Goal: Task Accomplishment & Management: Manage account settings

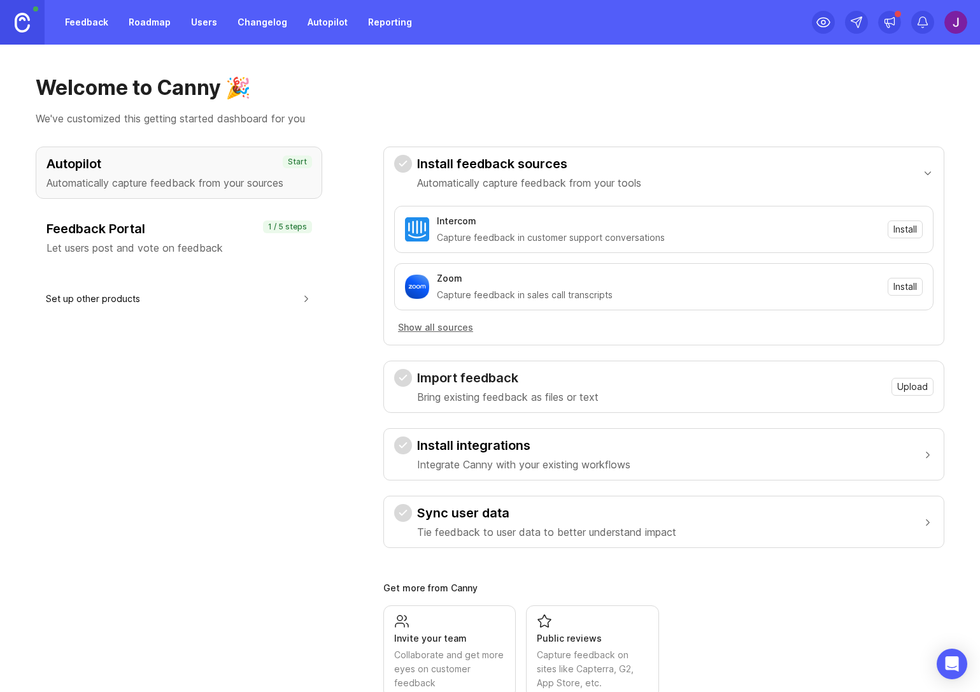
scroll to position [37, 0]
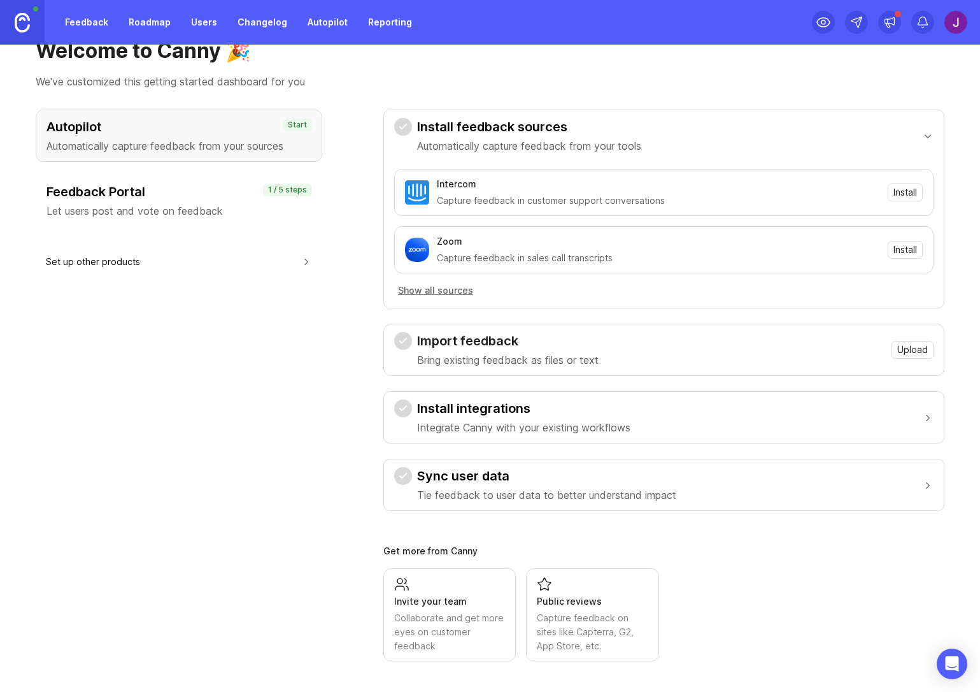
click at [922, 418] on div "button" at bounding box center [927, 417] width 11 height 13
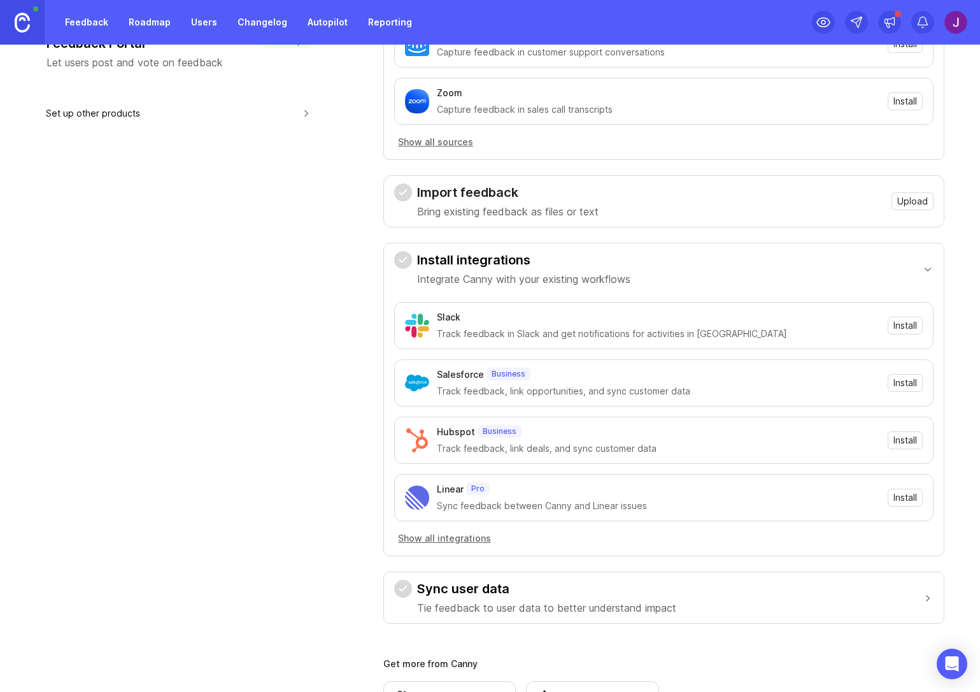
scroll to position [188, 0]
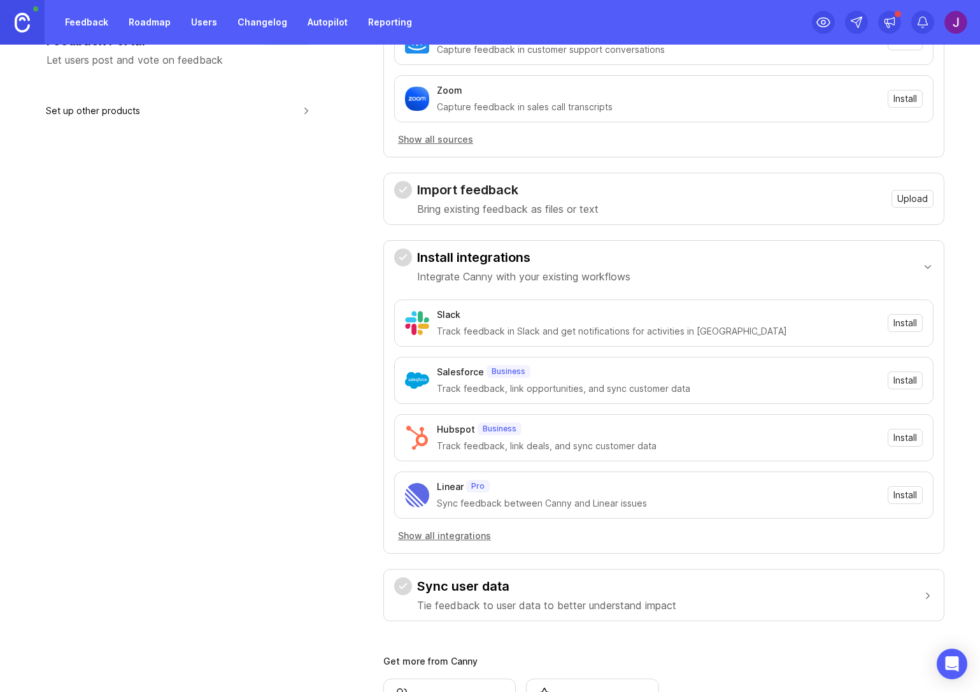
click at [427, 534] on button "Show all integrations" at bounding box center [444, 536] width 101 height 14
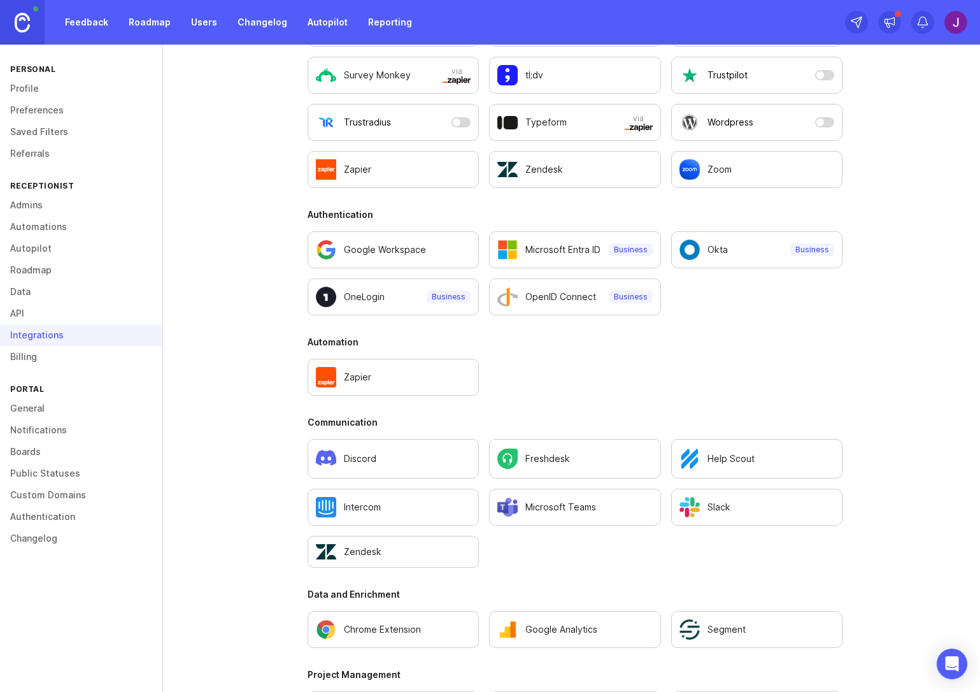
scroll to position [377, 0]
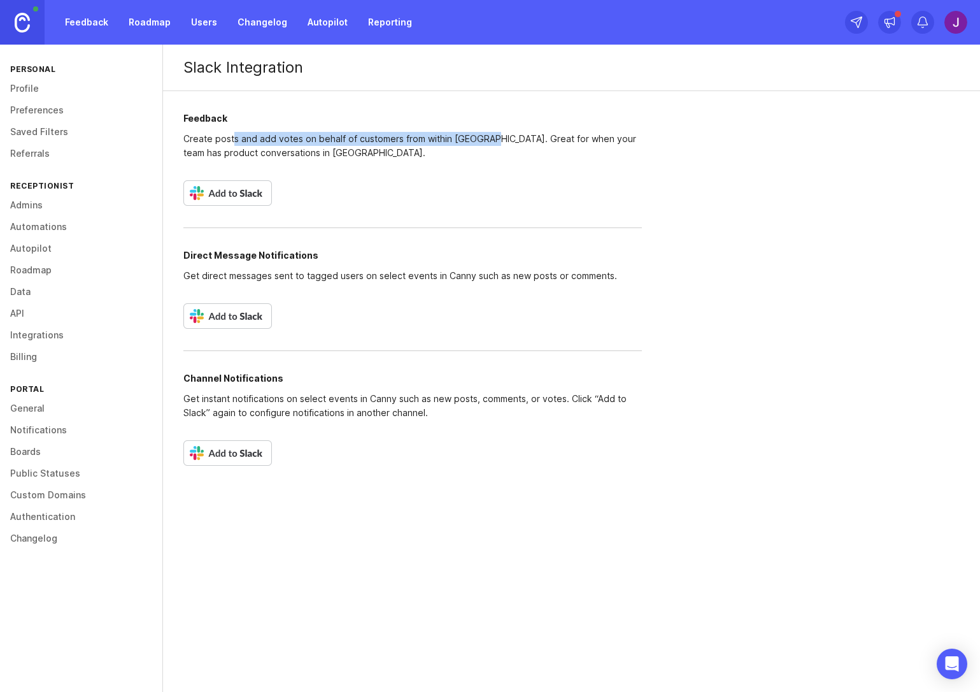
drag, startPoint x: 238, startPoint y: 139, endPoint x: 486, endPoint y: 135, distance: 247.7
click at [486, 135] on p "Create posts and add votes on behalf of customers from within [GEOGRAPHIC_DATA]…" at bounding box center [412, 146] width 458 height 28
click at [425, 346] on div "Feedback Create posts and add votes on behalf of customers from within [GEOGRAP…" at bounding box center [412, 289] width 499 height 396
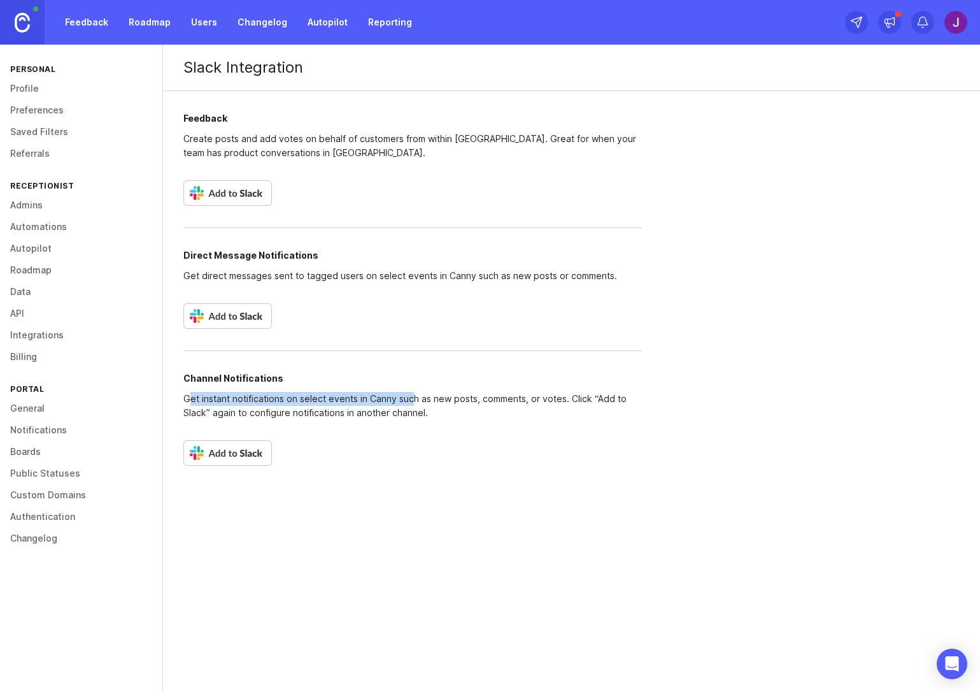
drag, startPoint x: 235, startPoint y: 399, endPoint x: 412, endPoint y: 401, distance: 177.0
click at [412, 401] on p "Get instant notifications on select events in Canny such as new posts, comments…" at bounding box center [412, 406] width 458 height 28
click at [101, 24] on link "Feedback" at bounding box center [86, 22] width 59 height 23
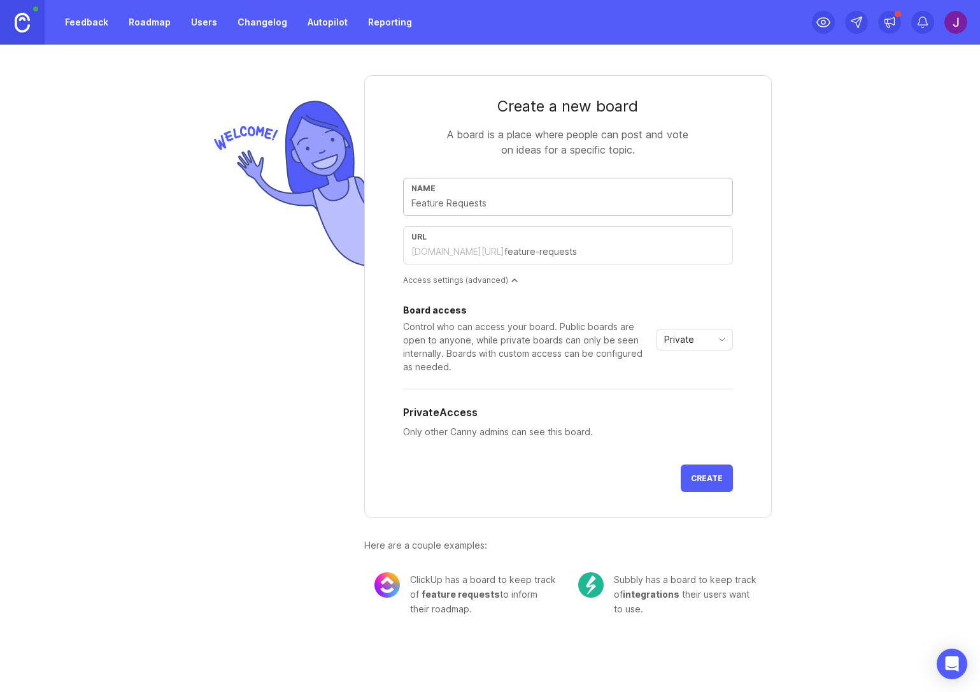
click at [481, 197] on input "text" at bounding box center [567, 203] width 313 height 14
type input "F"
type input "f"
type input "Fe"
type input "fe"
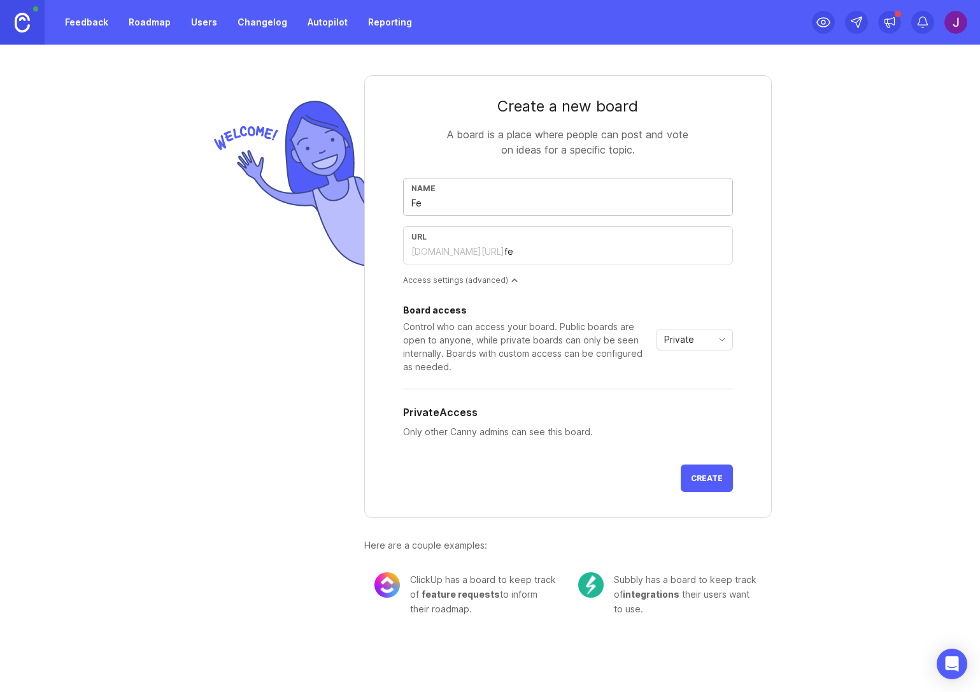
type input "Fea"
type input "fea"
type input "Feat"
type input "feat"
type input "Featu"
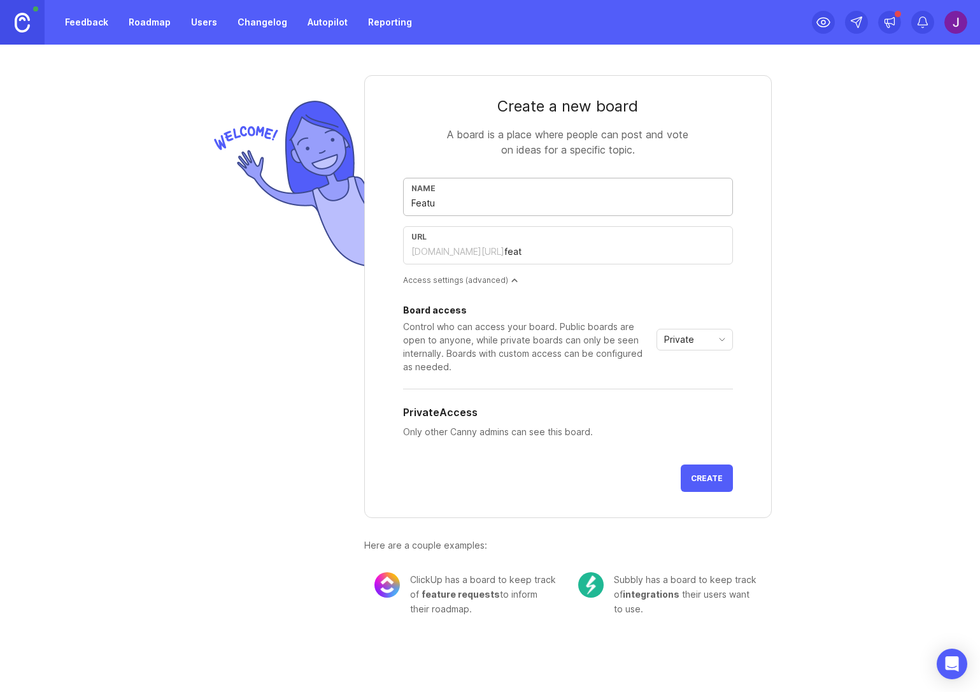
type input "featu"
type input "Featur"
type input "featur"
type input "Feature"
type input "feature"
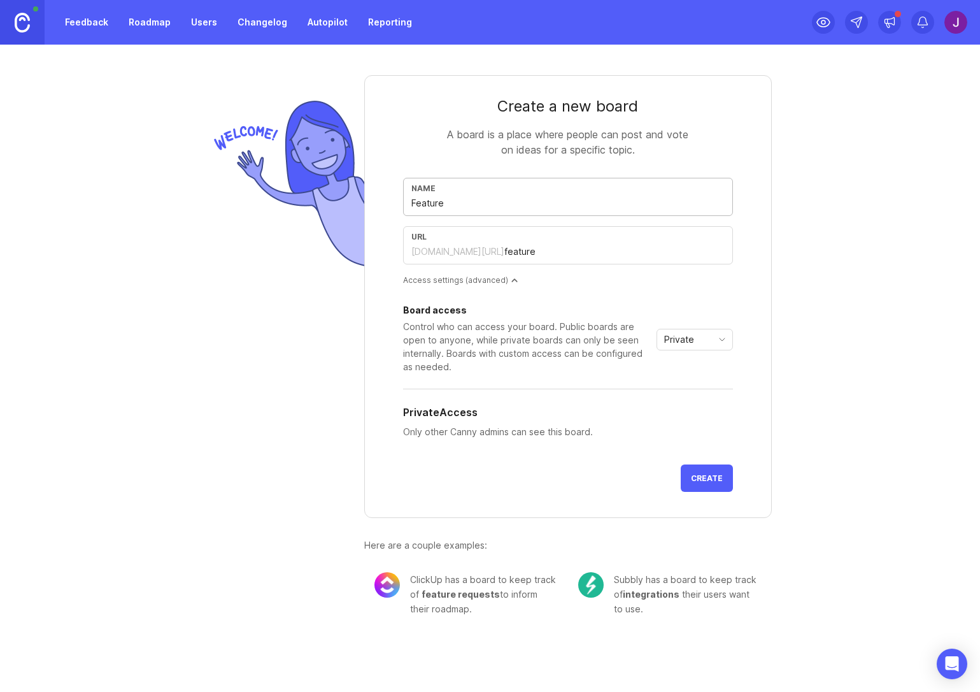
type input "Feature R"
type input "feature-r"
type input "Feature Re"
type input "feature-re"
type input "Feature Req"
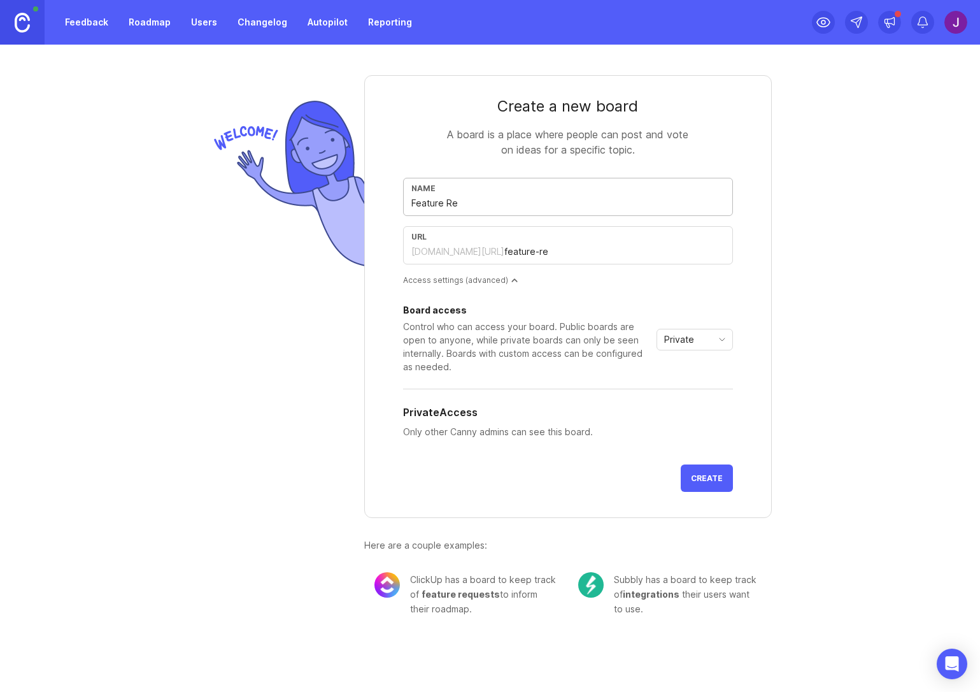
type input "feature-req"
type input "Feature Requ"
type input "feature-requ"
type input "Feature Reque"
type input "feature-reque"
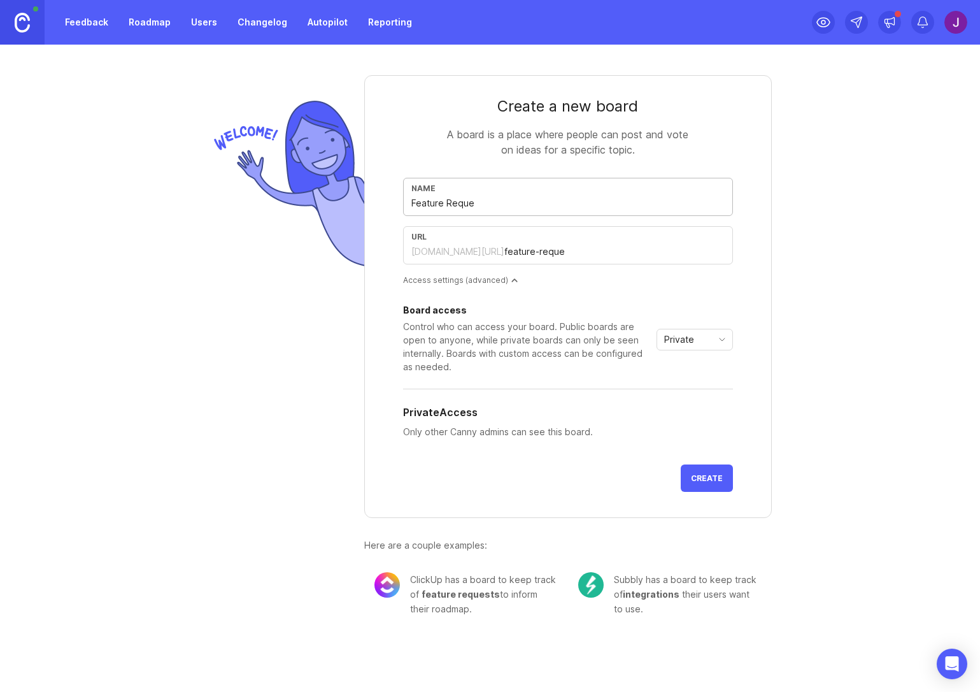
type input "Feature Reques"
type input "feature-reques"
type input "Feature Request"
type input "feature-request"
type input "Feature Requests"
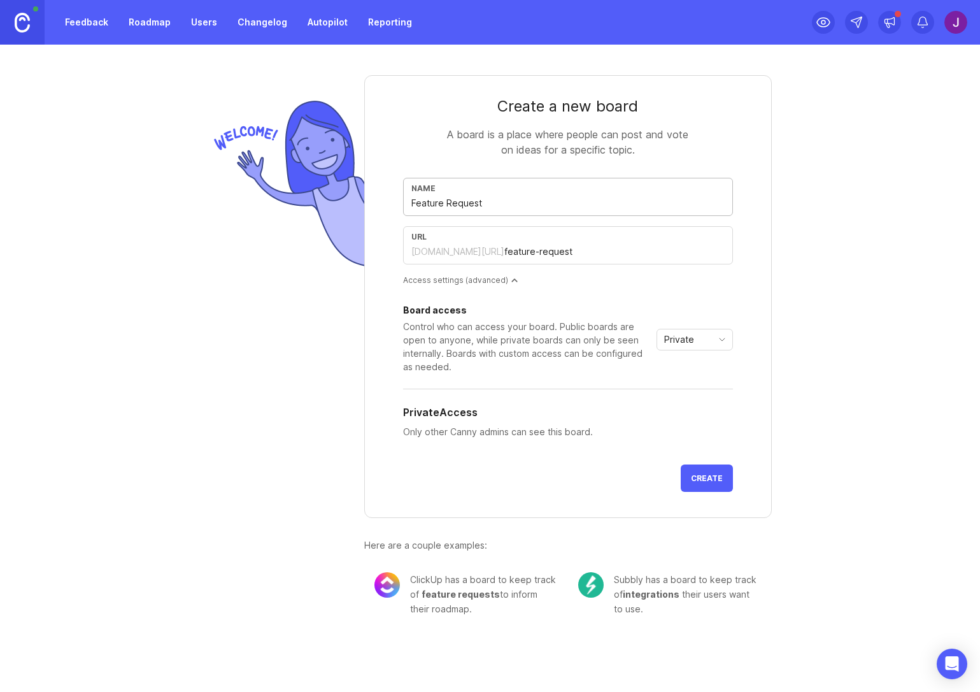
type input "feature-requests"
type input "Feature Requests"
click at [727, 476] on button "Create" at bounding box center [707, 477] width 52 height 27
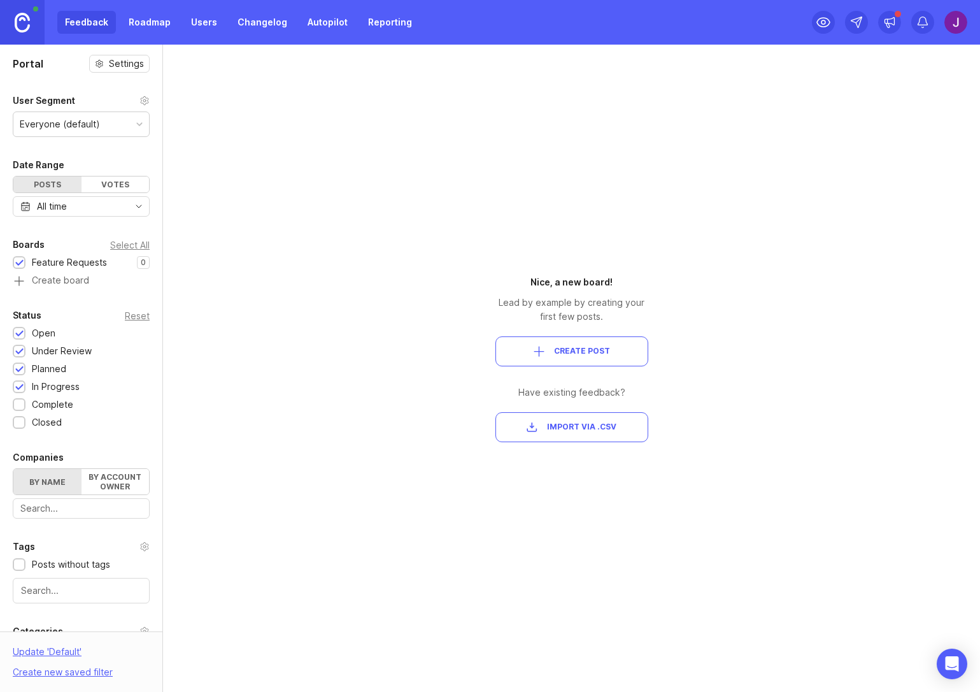
click at [157, 24] on link "Roadmap" at bounding box center [149, 22] width 57 height 23
click at [326, 27] on link "Autopilot" at bounding box center [327, 22] width 55 height 23
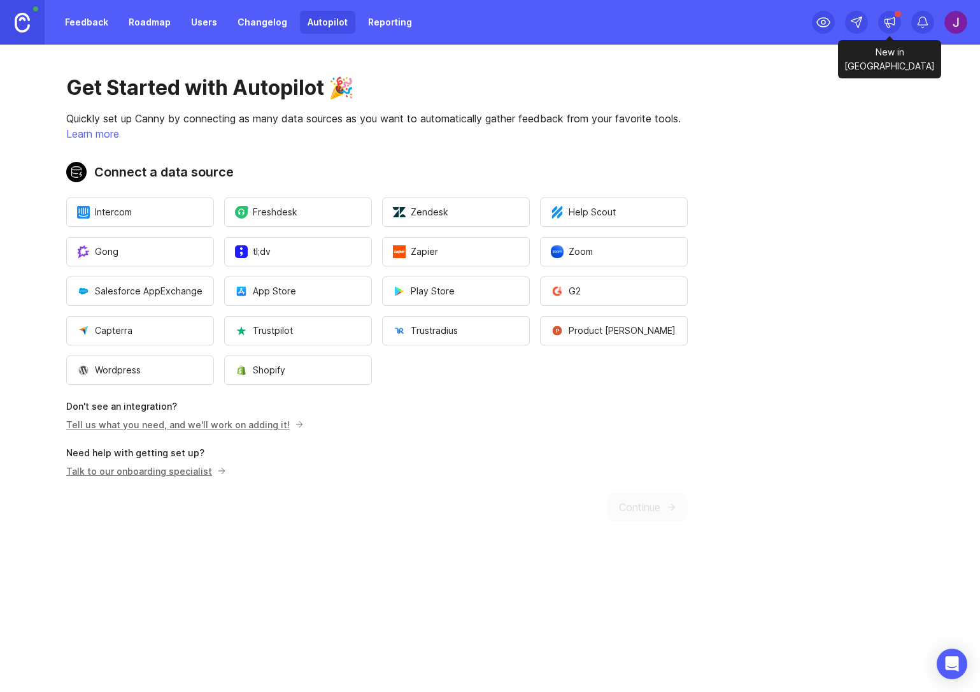
click at [897, 24] on div at bounding box center [889, 22] width 23 height 23
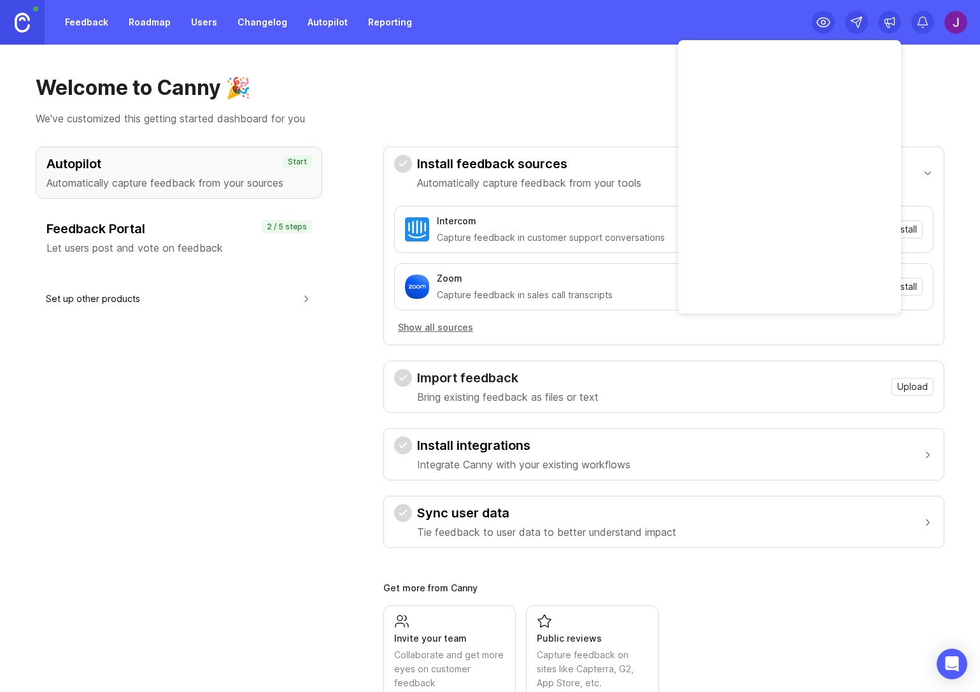
click at [907, 53] on div "Welcome to Canny 🎉 We've customized this getting started dashboard for you Auto…" at bounding box center [490, 368] width 980 height 647
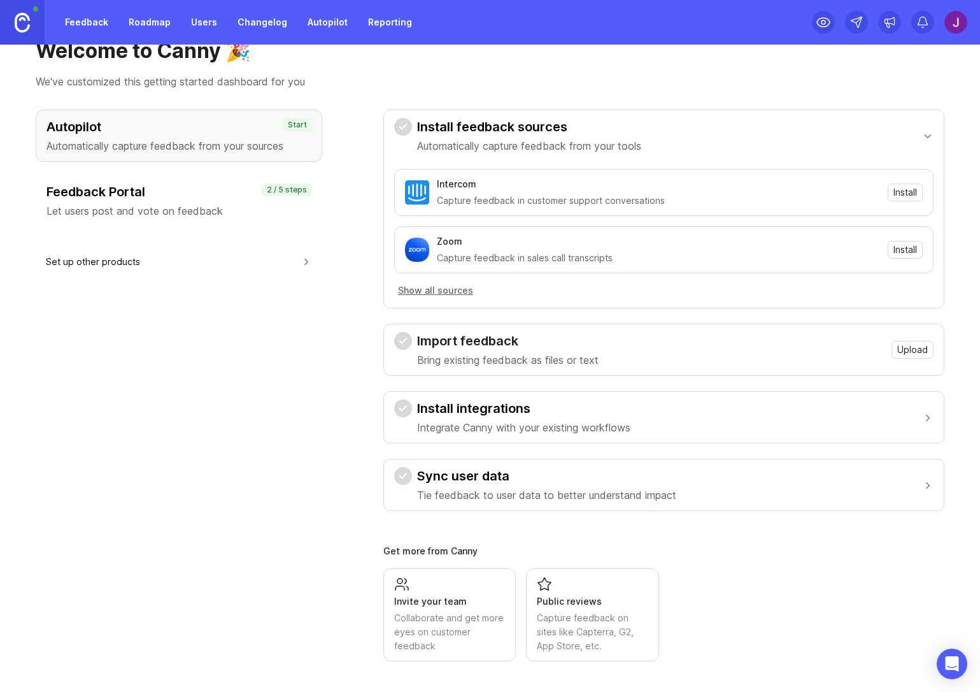
click at [893, 422] on button "Install integrations Integrate Canny with your existing workflows" at bounding box center [663, 417] width 539 height 51
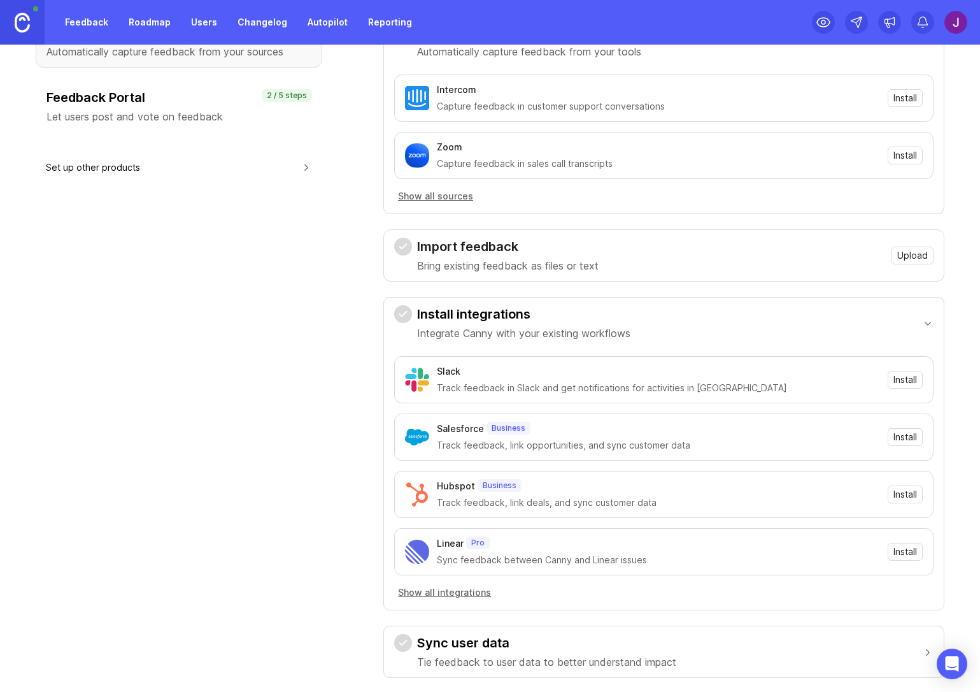
scroll to position [136, 0]
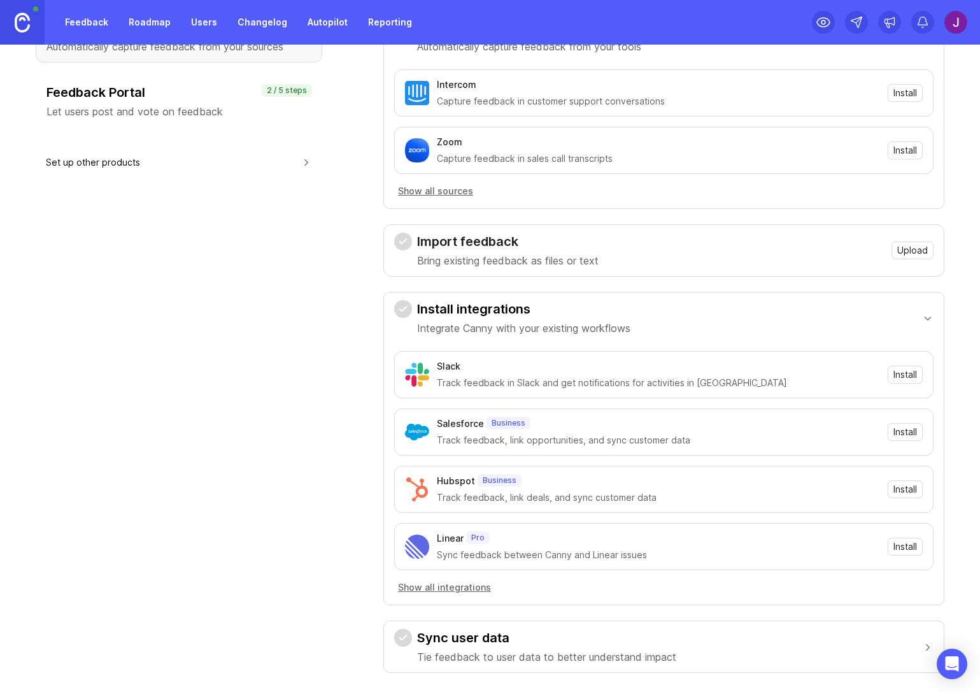
drag, startPoint x: 803, startPoint y: 548, endPoint x: 721, endPoint y: 534, distance: 82.7
click at [802, 548] on div "Sync feedback between Canny and Linear issues" at bounding box center [658, 555] width 443 height 14
click at [451, 545] on div "Linear Pro Sync feedback between Canny and Linear issues" at bounding box center [658, 546] width 443 height 31
click at [907, 545] on button "Install" at bounding box center [905, 546] width 35 height 18
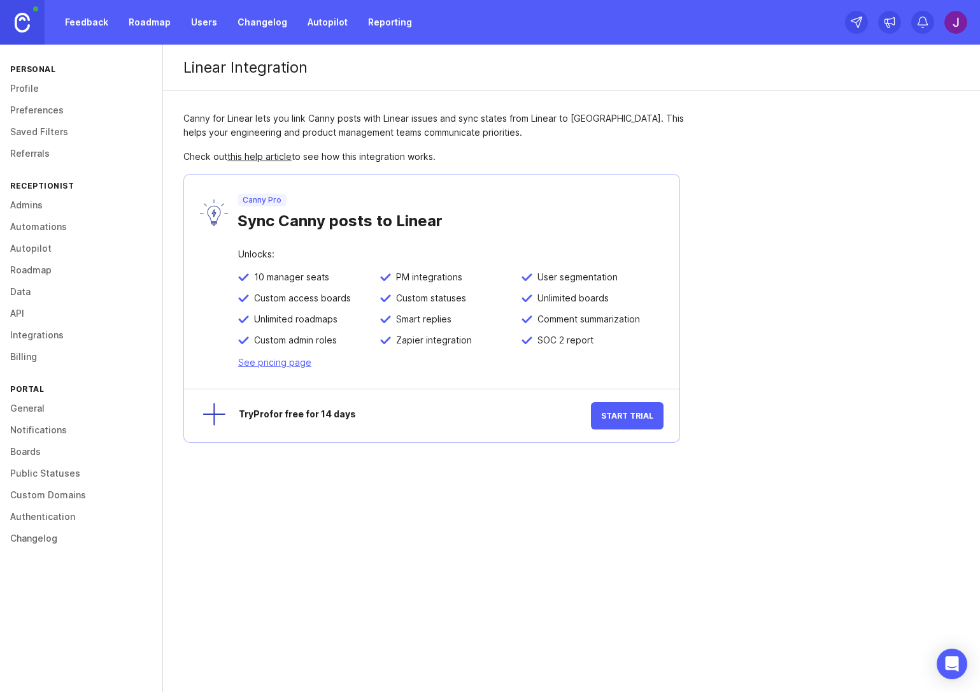
click at [278, 361] on link "See pricing page" at bounding box center [274, 362] width 73 height 11
click at [285, 164] on div "Canny for Linear lets you link Canny posts with Linear issues and sync states f…" at bounding box center [438, 277] width 550 height 372
click at [283, 157] on link "this help article" at bounding box center [259, 156] width 64 height 11
click at [32, 434] on link "Notifications" at bounding box center [81, 430] width 162 height 22
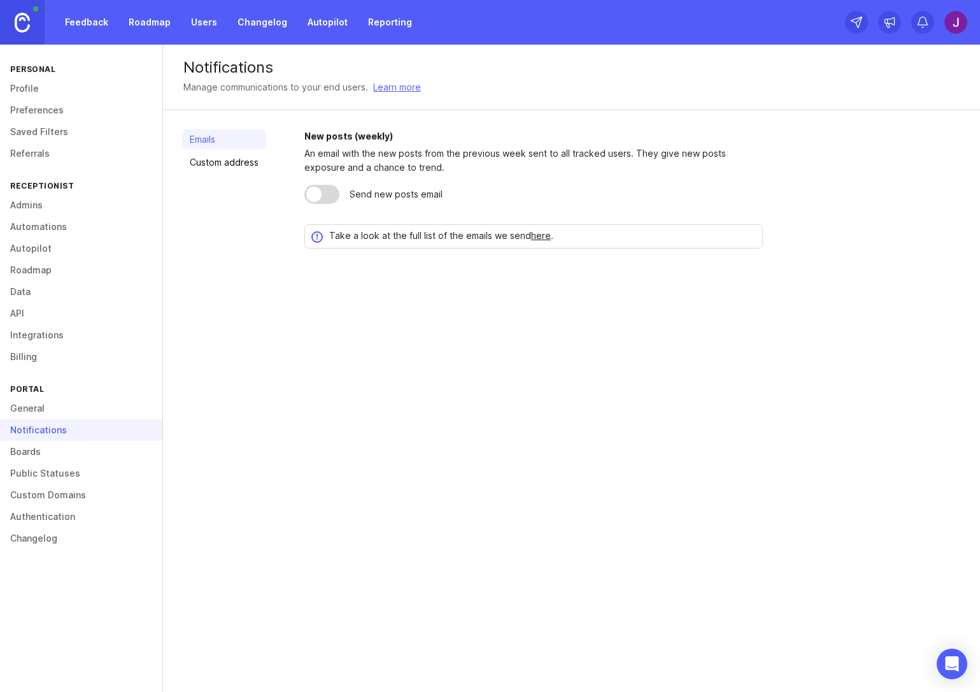
click at [24, 408] on link "General" at bounding box center [81, 408] width 162 height 22
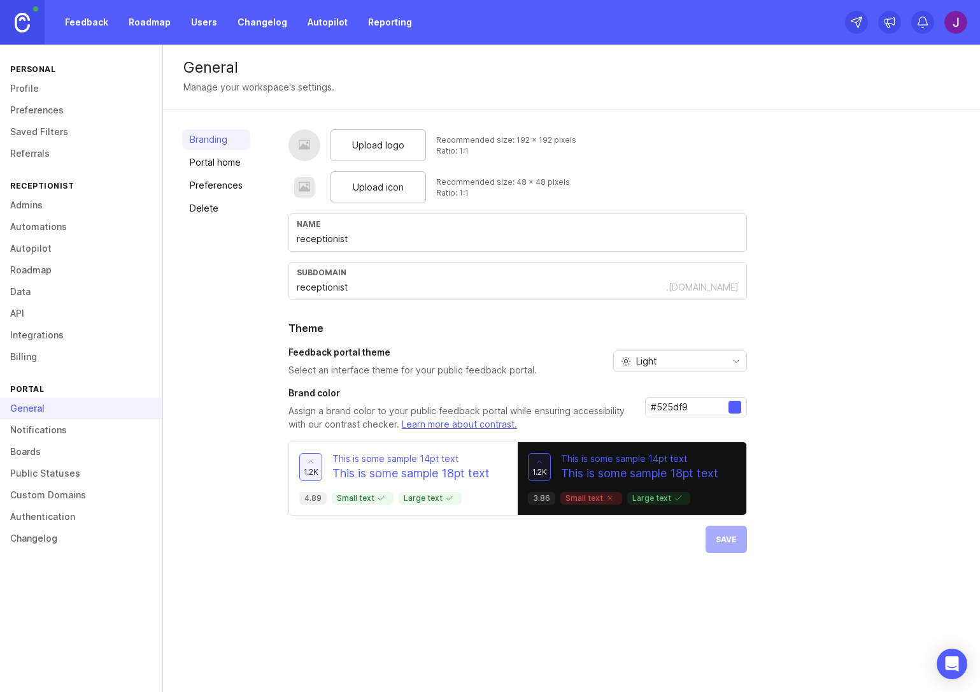
click at [736, 409] on div at bounding box center [734, 407] width 13 height 13
click at [692, 408] on input "#525df9" at bounding box center [690, 407] width 78 height 14
click at [726, 404] on input "#525df9" at bounding box center [690, 407] width 78 height 14
click at [728, 406] on div at bounding box center [734, 407] width 13 height 13
click at [676, 411] on input "#525df9" at bounding box center [690, 407] width 78 height 14
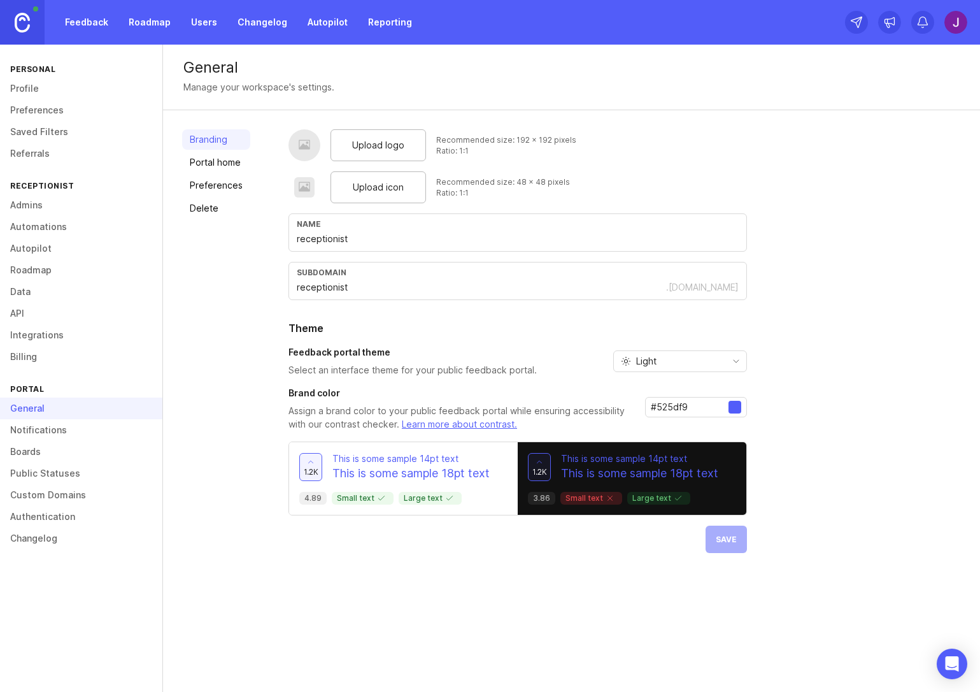
paste input "9e1f63"
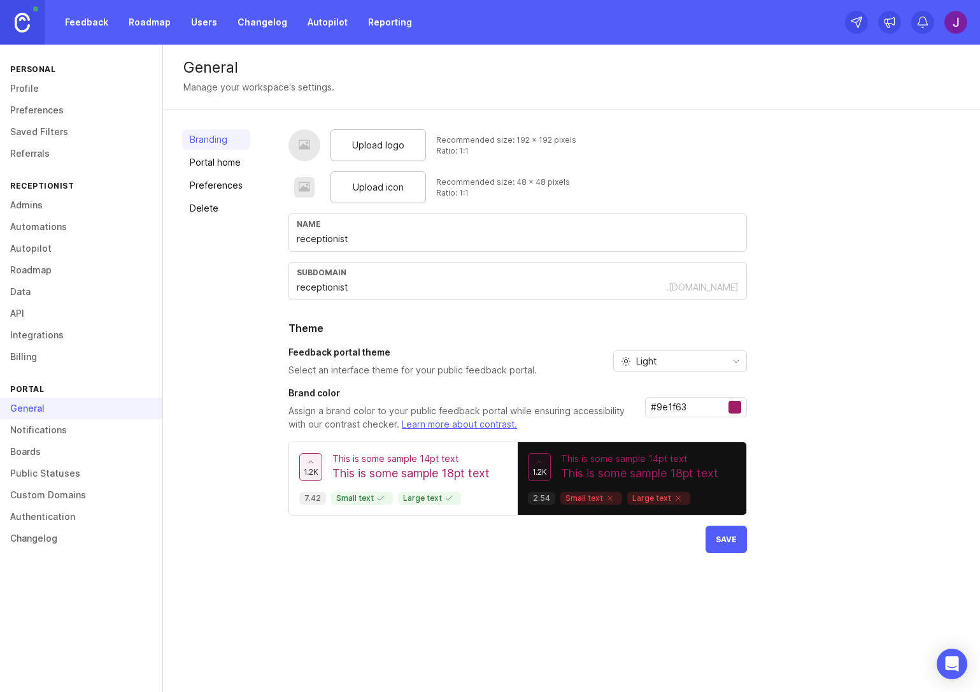
click at [696, 373] on div "Feedback portal theme Select an interface theme for your public feedback portal…" at bounding box center [517, 361] width 458 height 31
click at [695, 358] on div "Light" at bounding box center [670, 361] width 112 height 20
click at [667, 420] on li "Dark" at bounding box center [678, 427] width 132 height 21
click at [663, 368] on div "Dark" at bounding box center [670, 361] width 112 height 20
click at [656, 395] on li "System preference" at bounding box center [678, 385] width 132 height 21
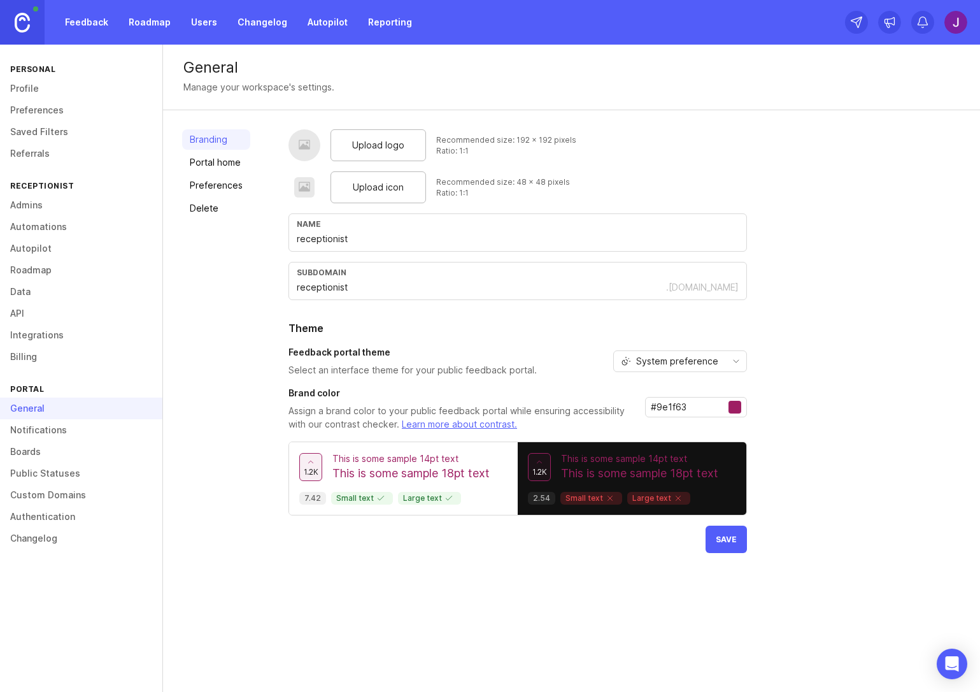
click at [679, 406] on input "#9e1f63" at bounding box center [690, 407] width 78 height 14
paste input "40c0ef"
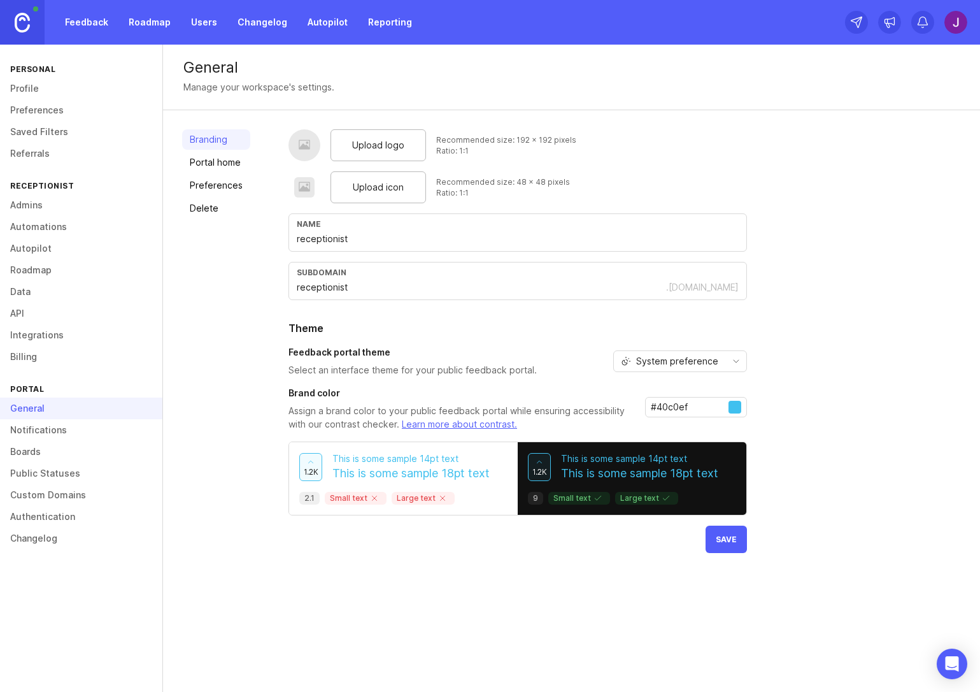
paste input "fa9200"
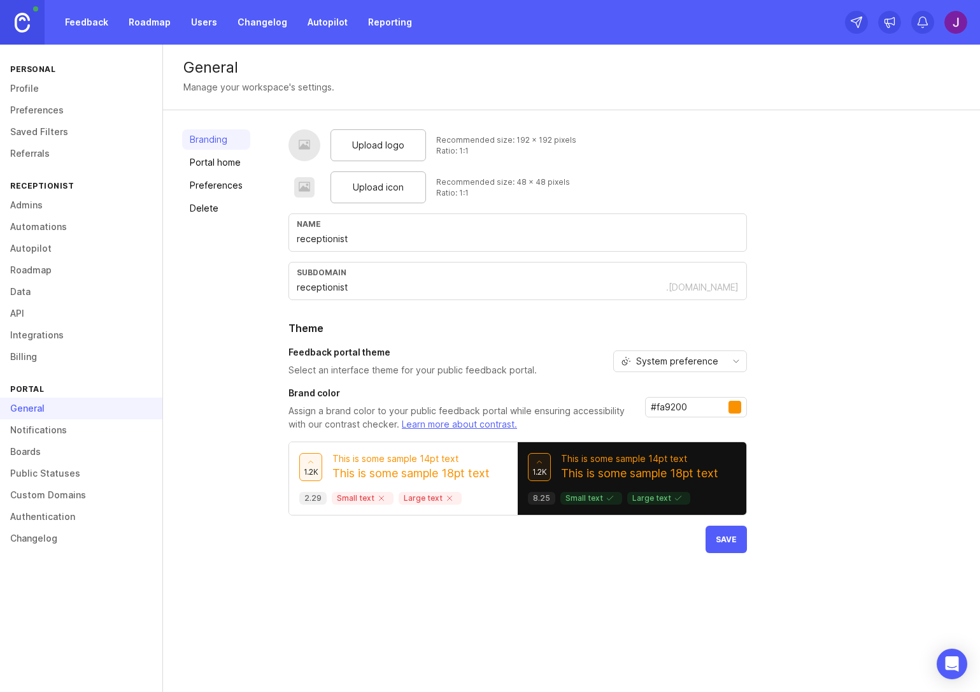
paste input "0f5f8"
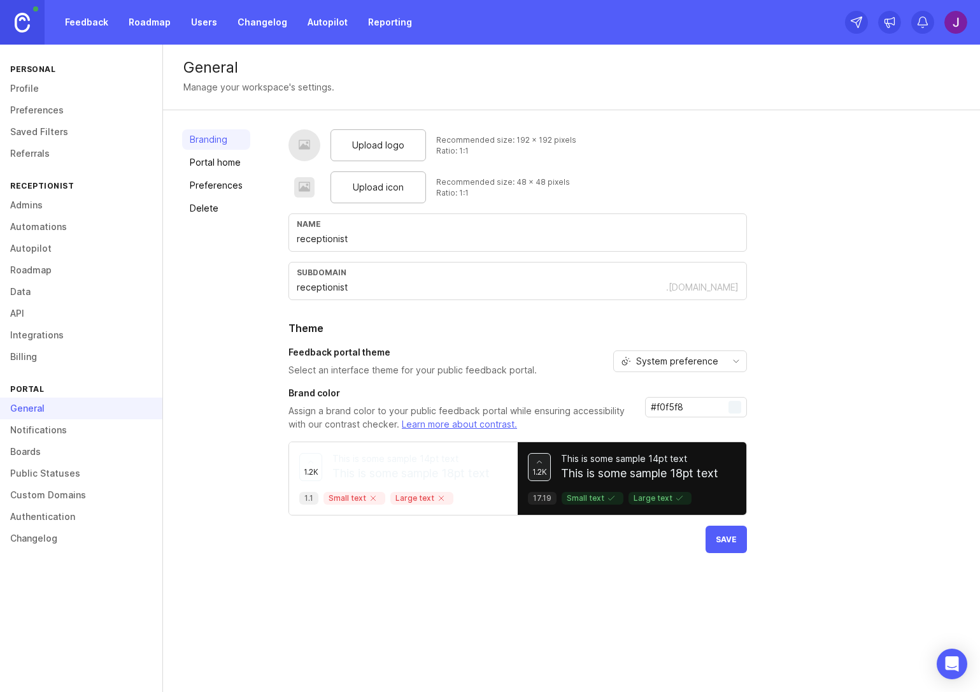
drag, startPoint x: 681, startPoint y: 394, endPoint x: 686, endPoint y: 403, distance: 10.8
click at [681, 394] on div "Brand color Assign a brand color to your public feedback portal while ensuring …" at bounding box center [517, 409] width 458 height 45
click at [686, 403] on input "#f0f5f8" at bounding box center [690, 407] width 78 height 14
paste input "40c0ef"
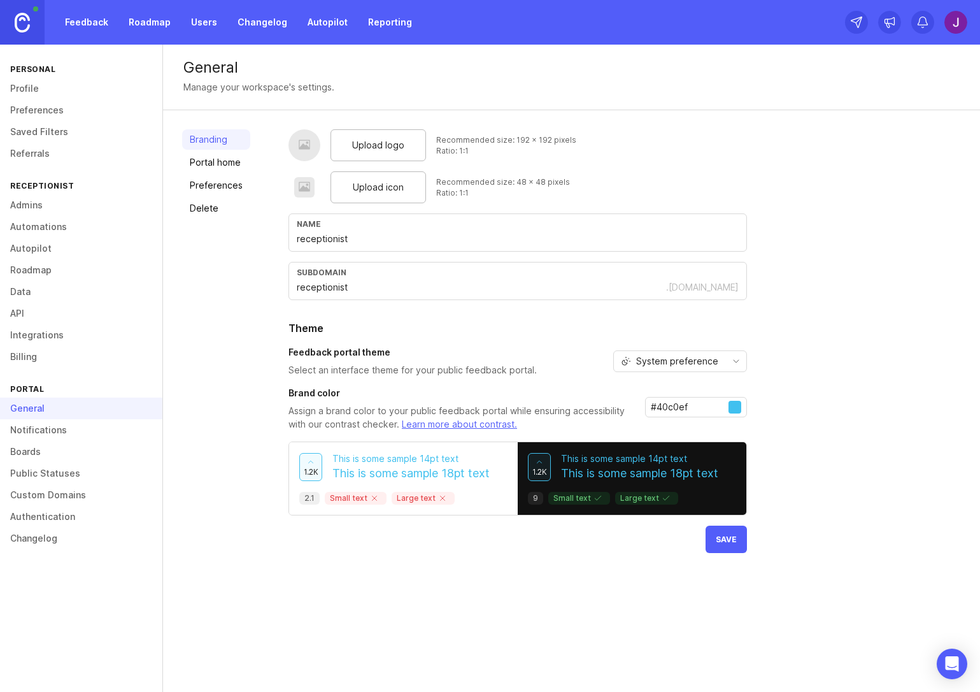
type input "#40c0ef"
click at [720, 355] on div "System preference" at bounding box center [670, 361] width 112 height 20
click at [660, 419] on li "Dark" at bounding box center [678, 427] width 132 height 21
click at [733, 548] on button "Save" at bounding box center [726, 538] width 41 height 27
click at [228, 167] on link "Portal home" at bounding box center [216, 162] width 68 height 20
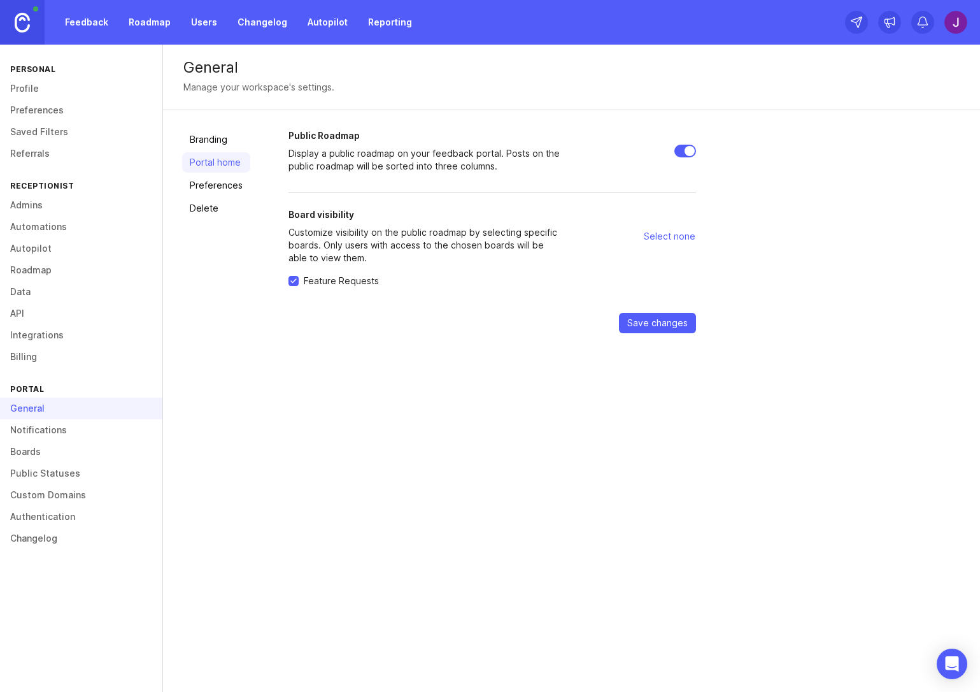
click at [684, 238] on span "Select none" at bounding box center [670, 236] width 52 height 13
click at [685, 239] on span "Select all" at bounding box center [676, 236] width 39 height 13
checkbox input "true"
click at [660, 324] on span "Save changes" at bounding box center [657, 322] width 60 height 13
click at [213, 181] on link "Preferences" at bounding box center [216, 185] width 68 height 20
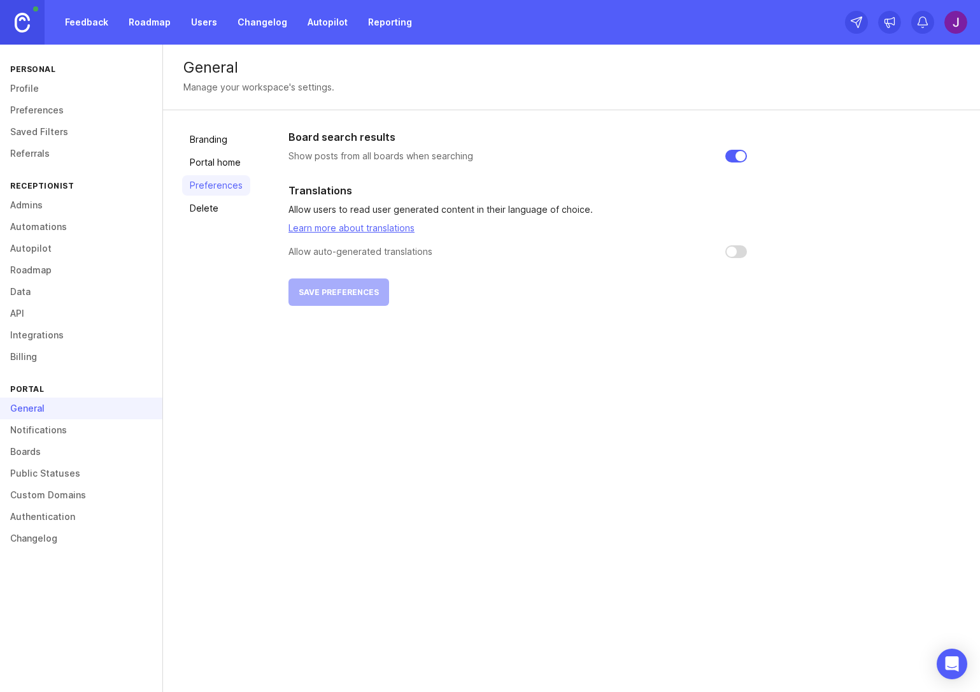
click at [729, 253] on input "checkbox" at bounding box center [736, 251] width 22 height 13
checkbox input "false"
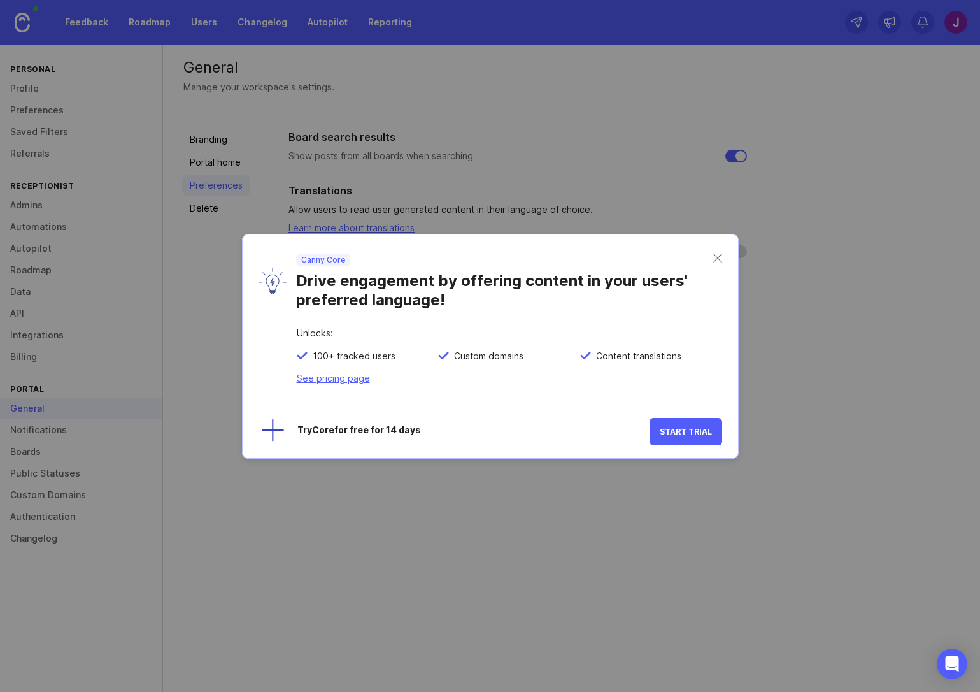
click at [714, 264] on div "Canny Core Drive engagement by offering content in your users' preferred langua…" at bounding box center [490, 281] width 495 height 94
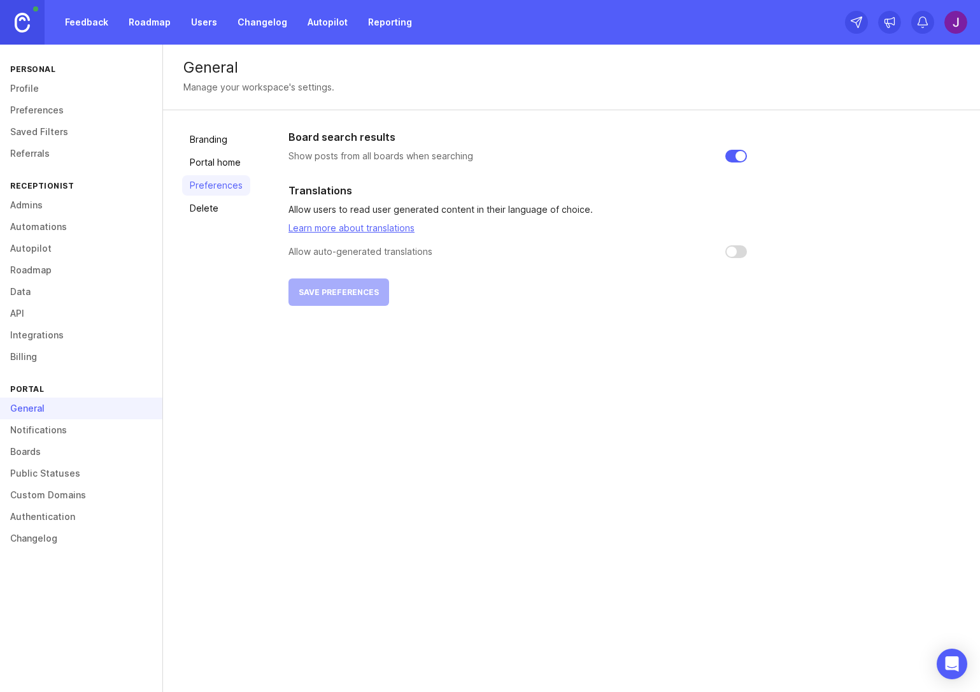
click at [27, 281] on link "Data" at bounding box center [81, 292] width 162 height 22
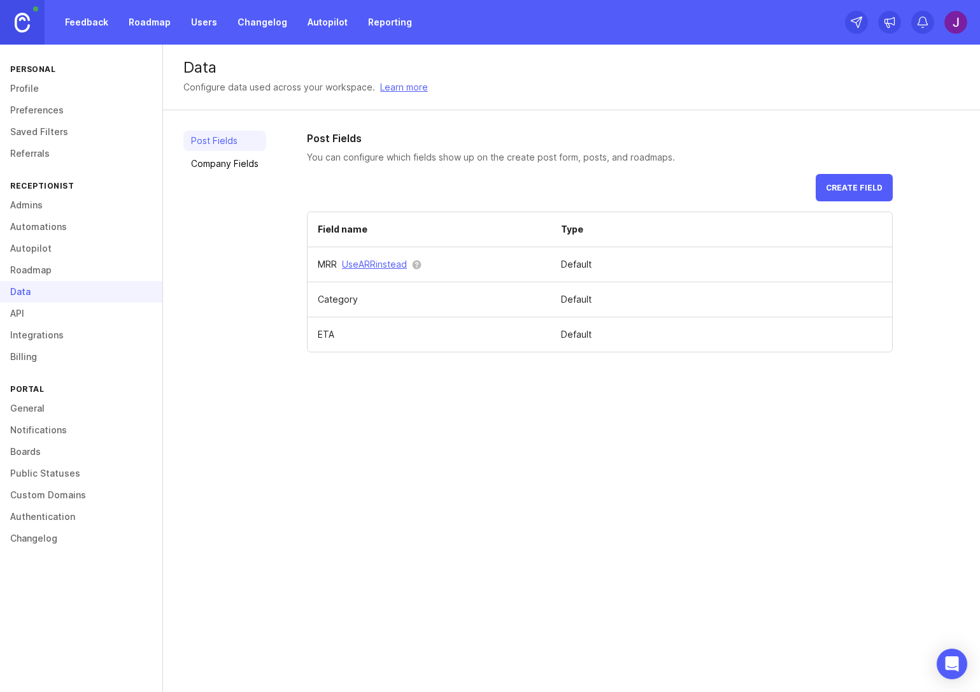
click at [240, 180] on div "Post Fields Company Fields" at bounding box center [224, 242] width 83 height 222
click at [247, 166] on link "Company Fields" at bounding box center [224, 163] width 83 height 20
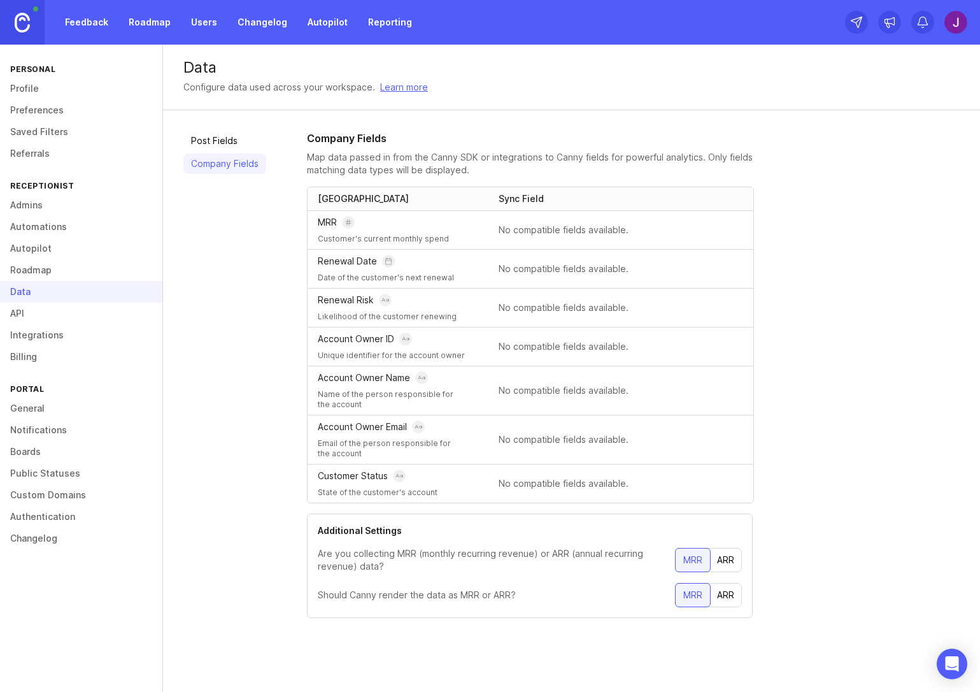
click at [62, 484] on link "Custom Domains" at bounding box center [81, 495] width 162 height 22
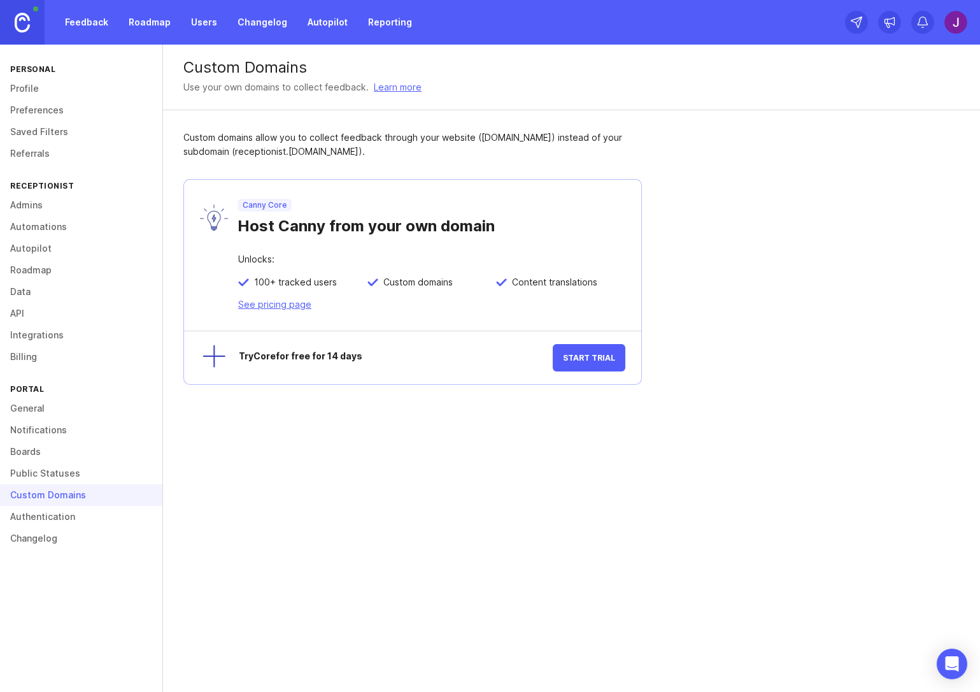
click at [63, 469] on link "Public Statuses" at bounding box center [81, 473] width 162 height 22
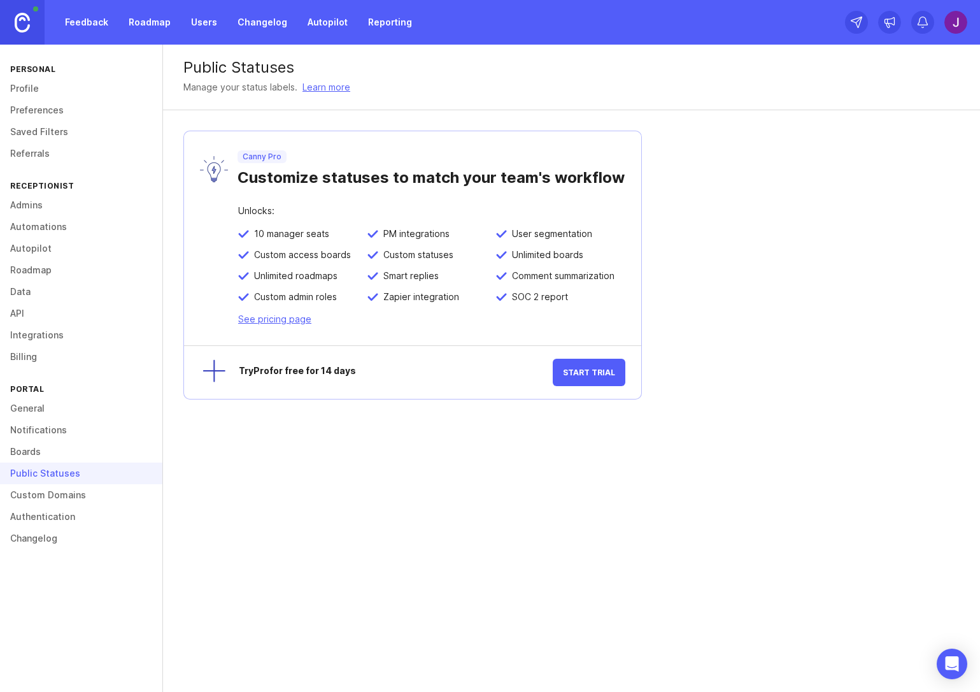
click at [59, 451] on link "Boards" at bounding box center [81, 452] width 162 height 22
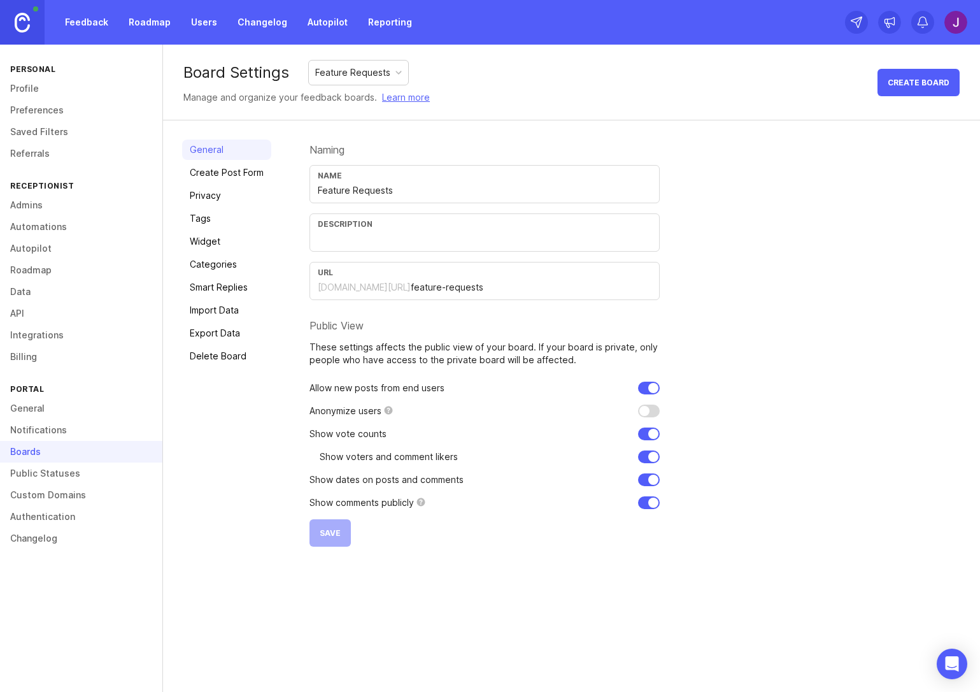
click at [255, 164] on link "Create Post Form" at bounding box center [226, 172] width 89 height 20
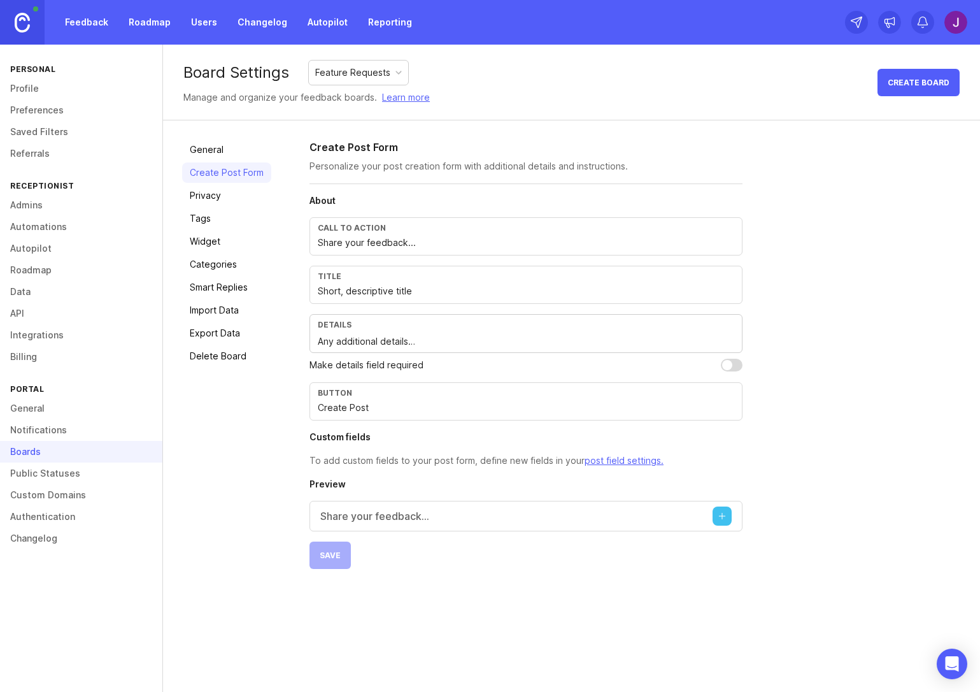
click at [721, 365] on input "checkbox" at bounding box center [732, 365] width 22 height 13
checkbox input "true"
click at [214, 194] on link "Privacy" at bounding box center [226, 195] width 89 height 20
drag, startPoint x: 352, startPoint y: 531, endPoint x: 339, endPoint y: 551, distance: 23.2
click at [346, 543] on div "About Call to action Share your feedback... Title Short, descriptive title Deta…" at bounding box center [525, 381] width 433 height 374
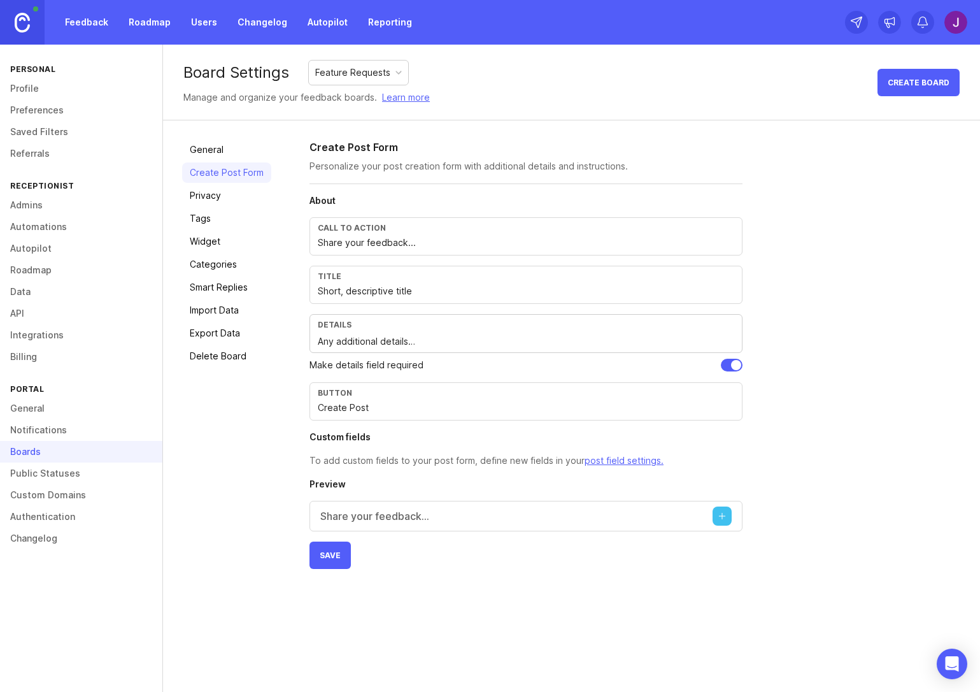
click at [339, 551] on button "Save" at bounding box center [329, 554] width 41 height 27
click at [726, 520] on button "Create post" at bounding box center [722, 515] width 19 height 19
click at [222, 208] on link "Tags" at bounding box center [226, 218] width 89 height 20
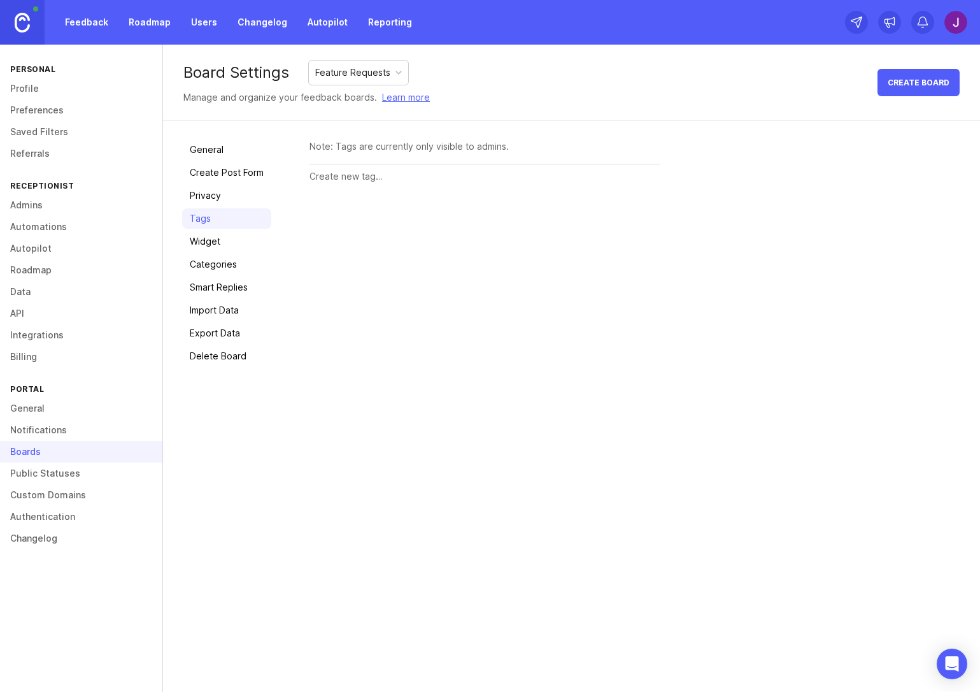
click at [221, 200] on link "Privacy" at bounding box center [226, 195] width 89 height 20
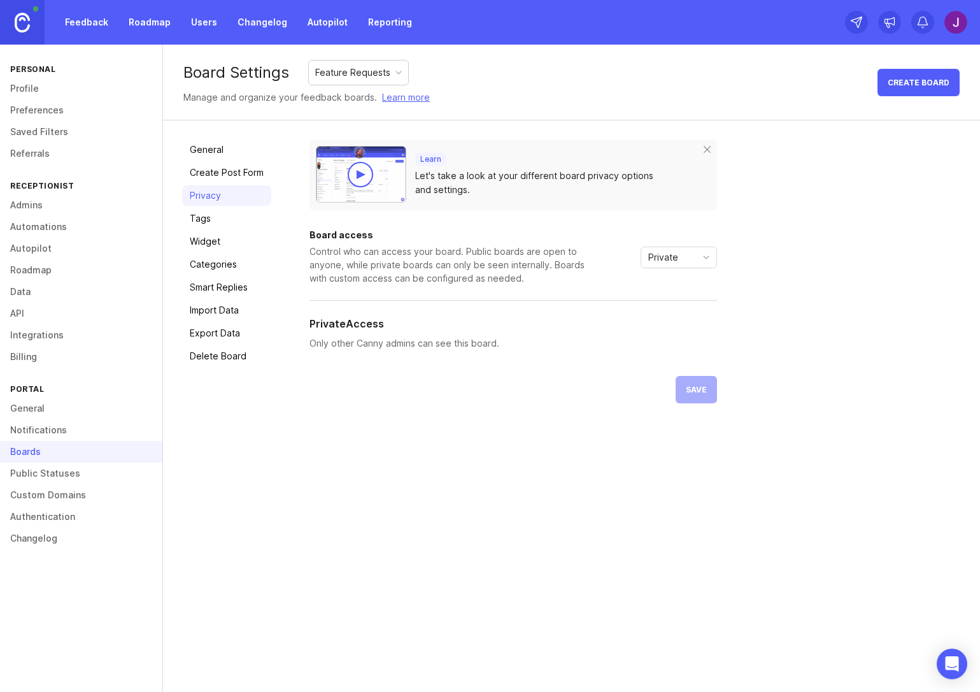
click at [216, 215] on link "Tags" at bounding box center [226, 218] width 89 height 20
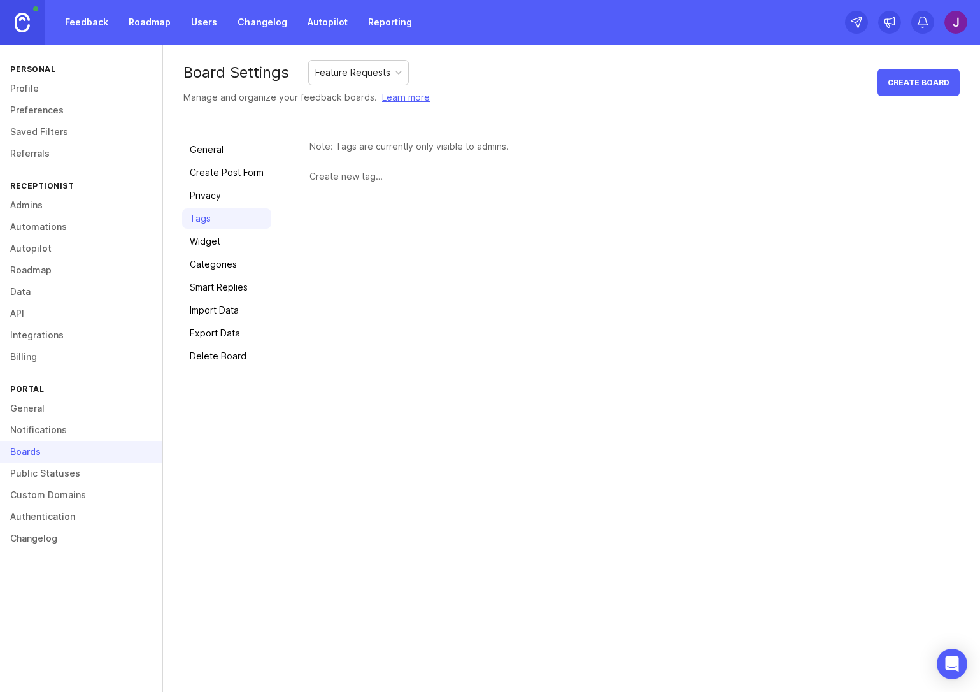
click at [216, 232] on link "Widget" at bounding box center [226, 241] width 89 height 20
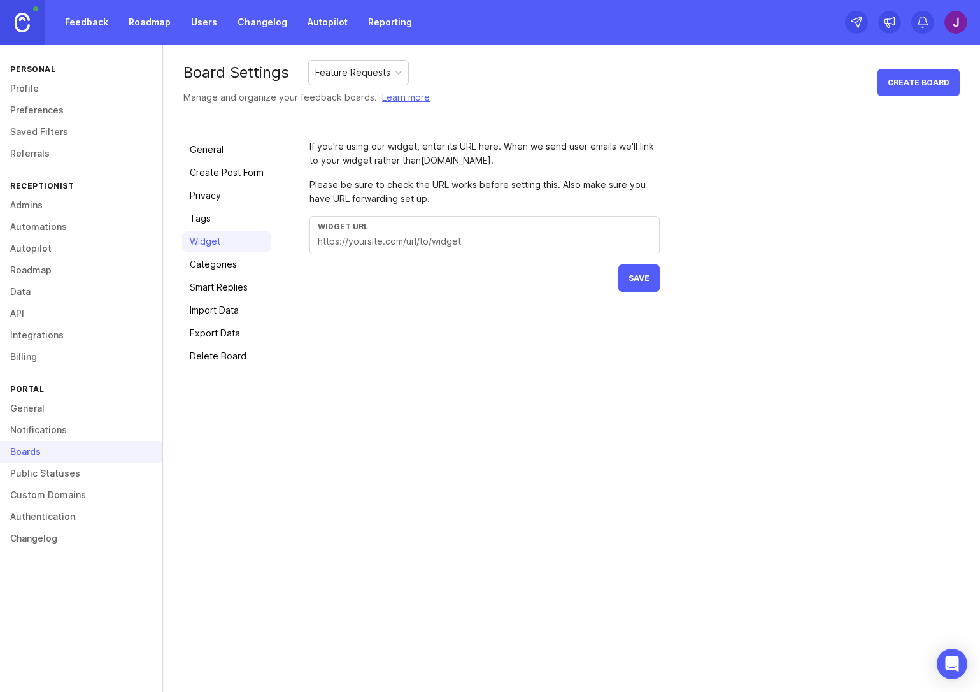
click at [224, 257] on link "Categories" at bounding box center [226, 264] width 89 height 20
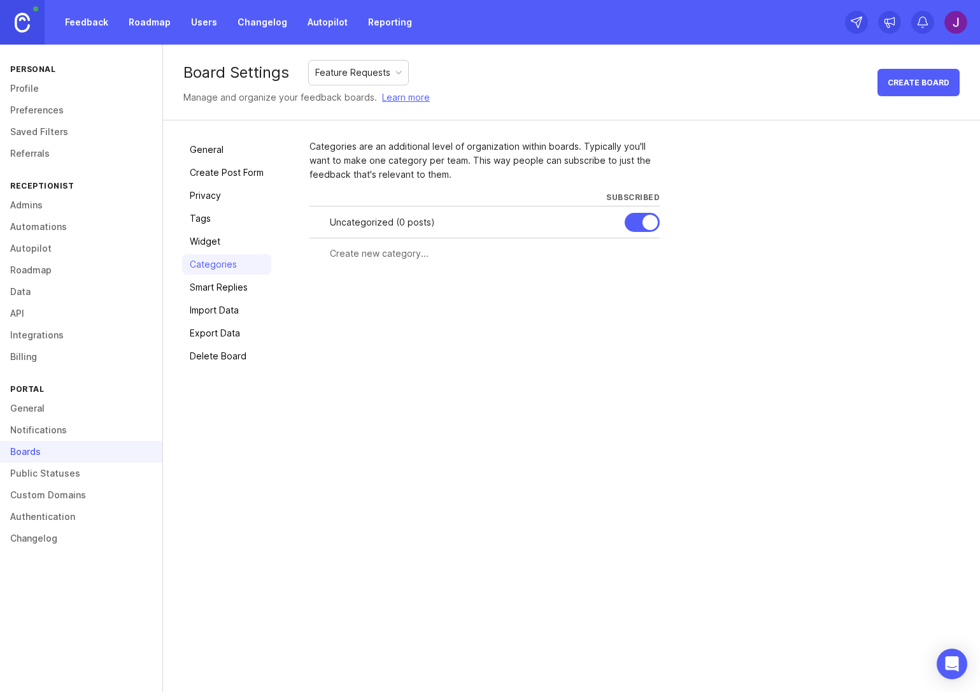
click at [229, 243] on link "Widget" at bounding box center [226, 241] width 89 height 20
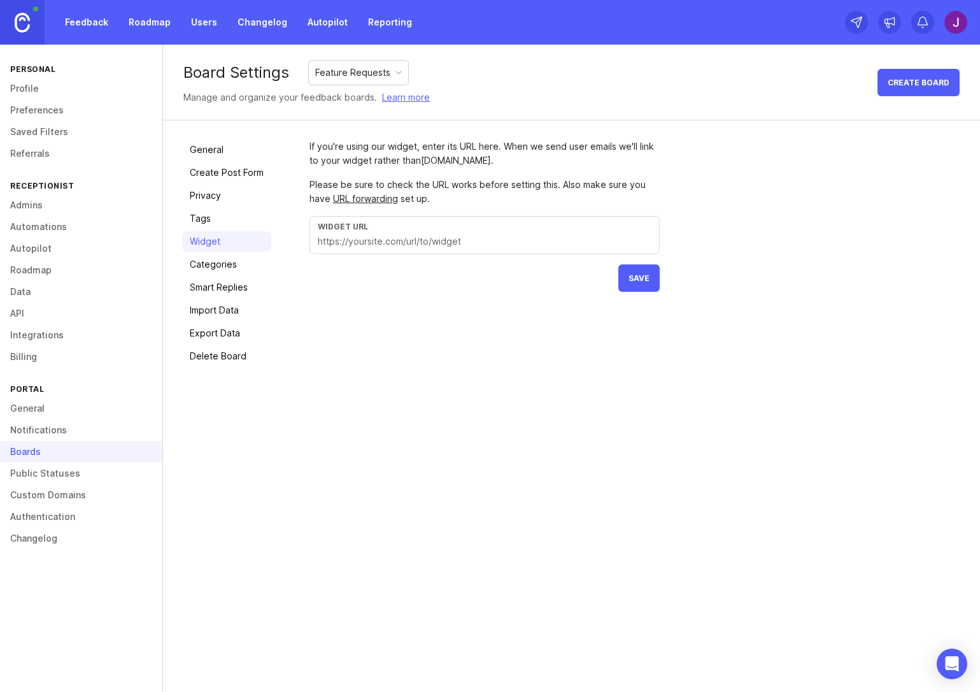
click at [220, 285] on link "Smart Replies" at bounding box center [226, 287] width 89 height 20
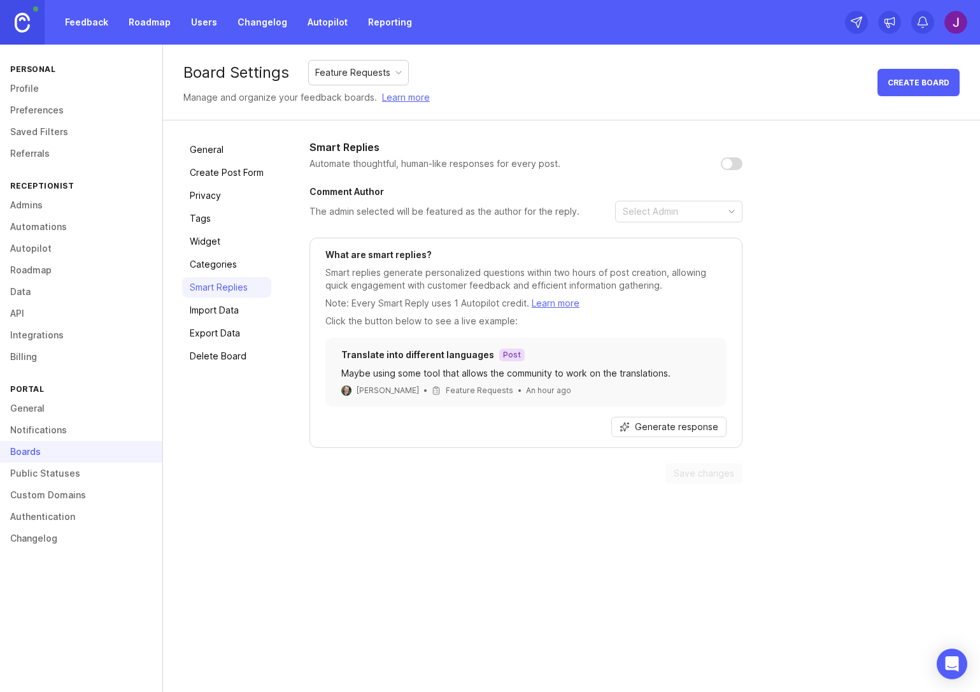
click at [653, 420] on button "Generate response" at bounding box center [668, 426] width 115 height 20
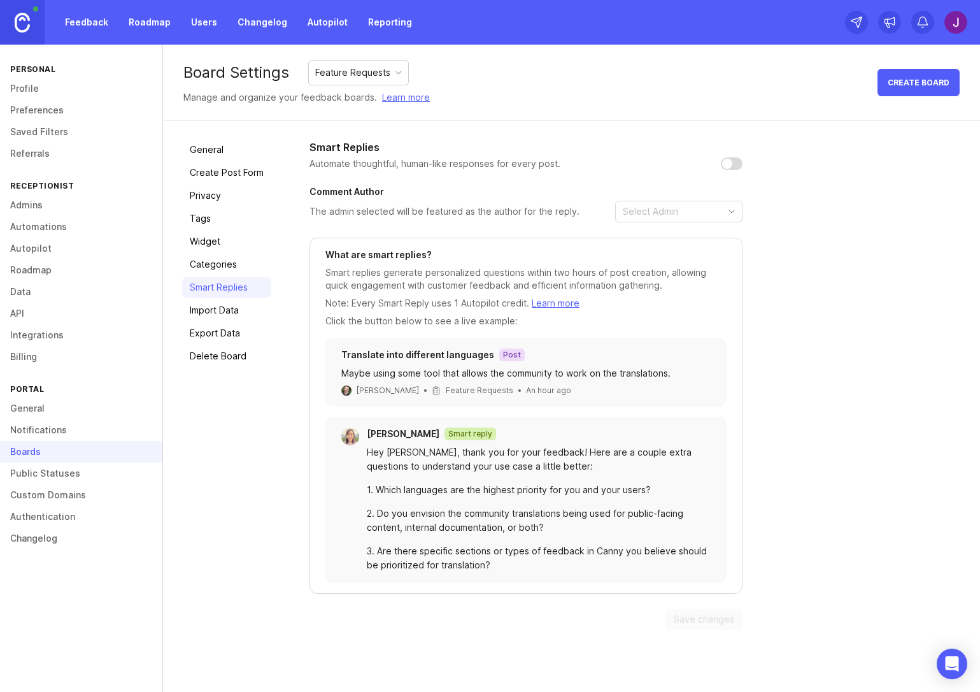
click at [229, 302] on link "Import Data" at bounding box center [226, 310] width 89 height 20
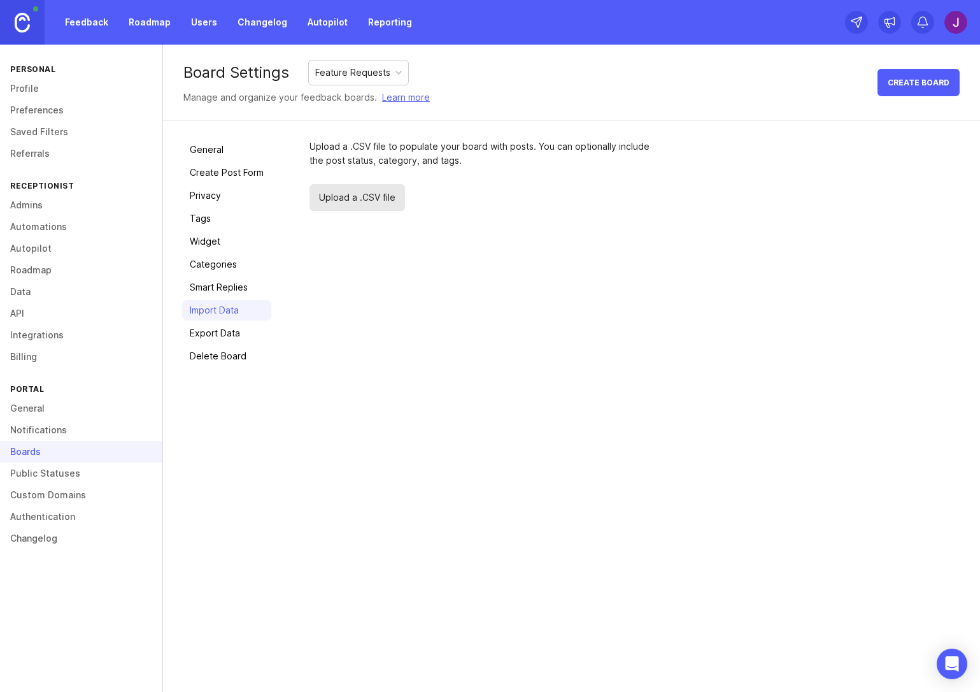
click at [228, 330] on link "Export Data" at bounding box center [226, 333] width 89 height 20
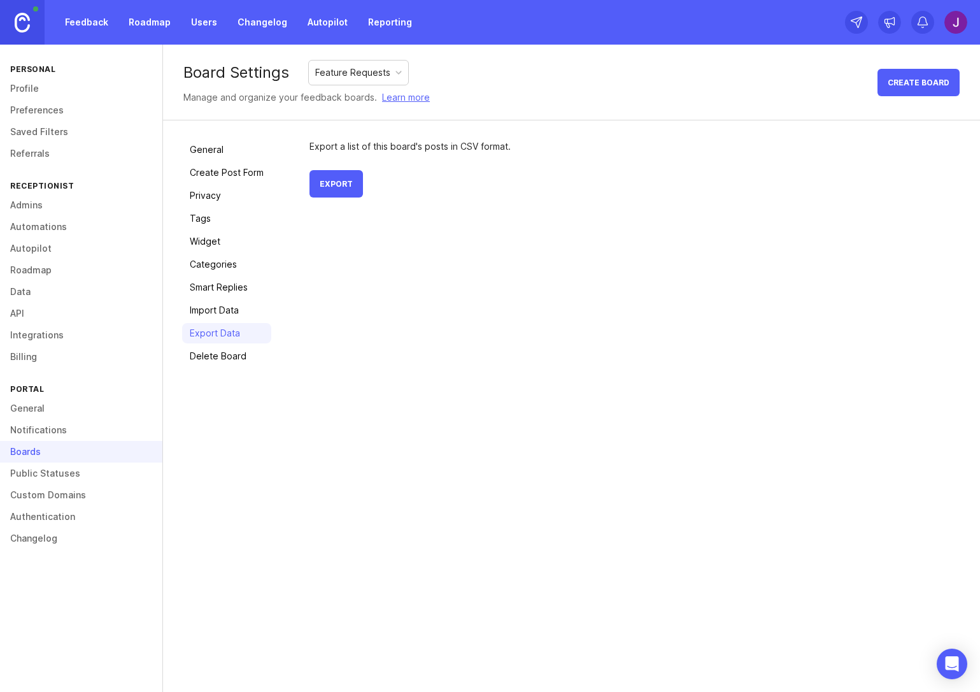
click at [236, 369] on div "General Create Post Form Privacy Tags Widget Categories Smart Replies Import Da…" at bounding box center [571, 252] width 817 height 265
click at [232, 359] on link "Delete Board" at bounding box center [226, 356] width 89 height 20
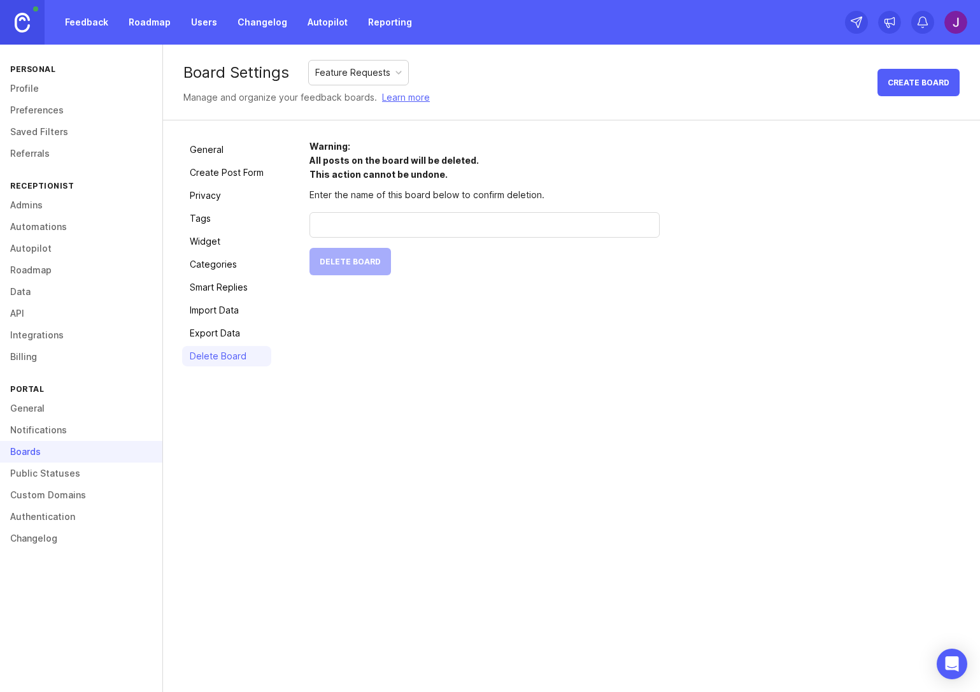
click at [69, 210] on link "Admins" at bounding box center [81, 205] width 162 height 22
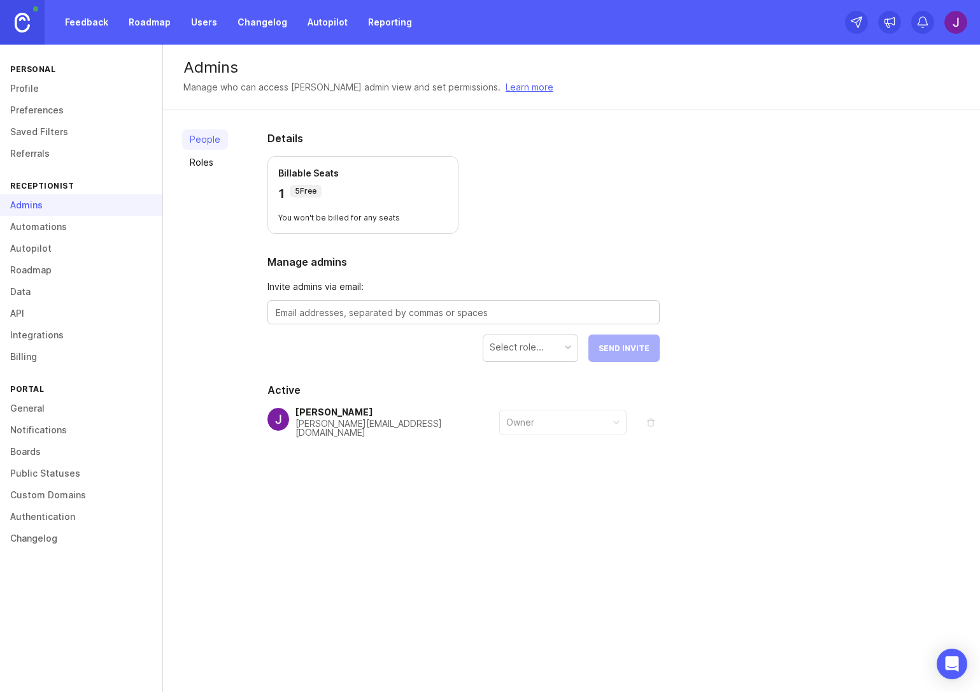
click at [213, 166] on link "Roles" at bounding box center [205, 162] width 46 height 20
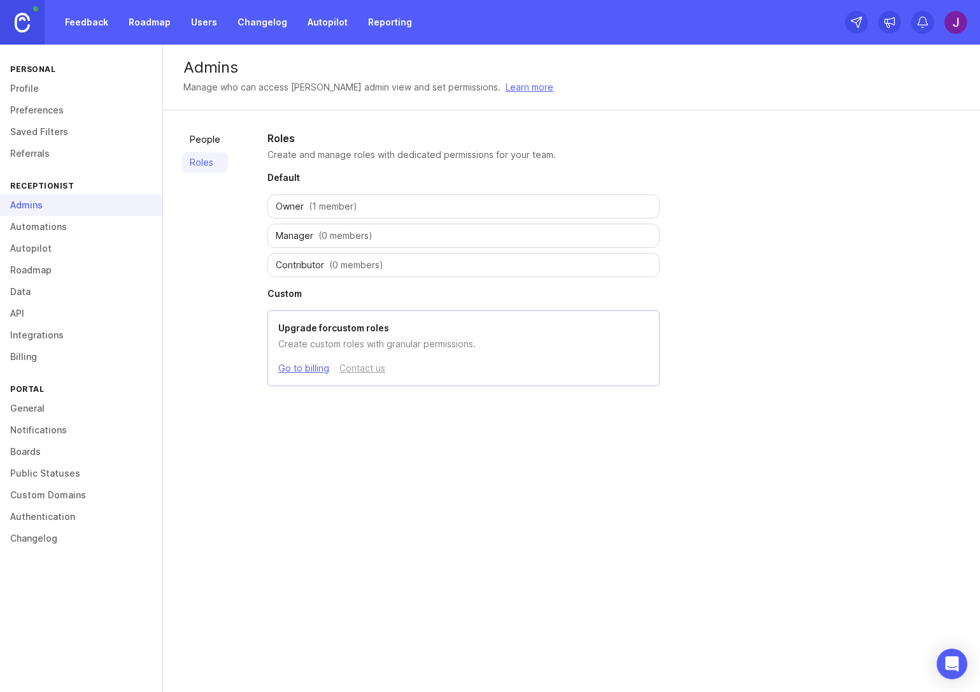
click at [208, 147] on link "People" at bounding box center [205, 139] width 46 height 20
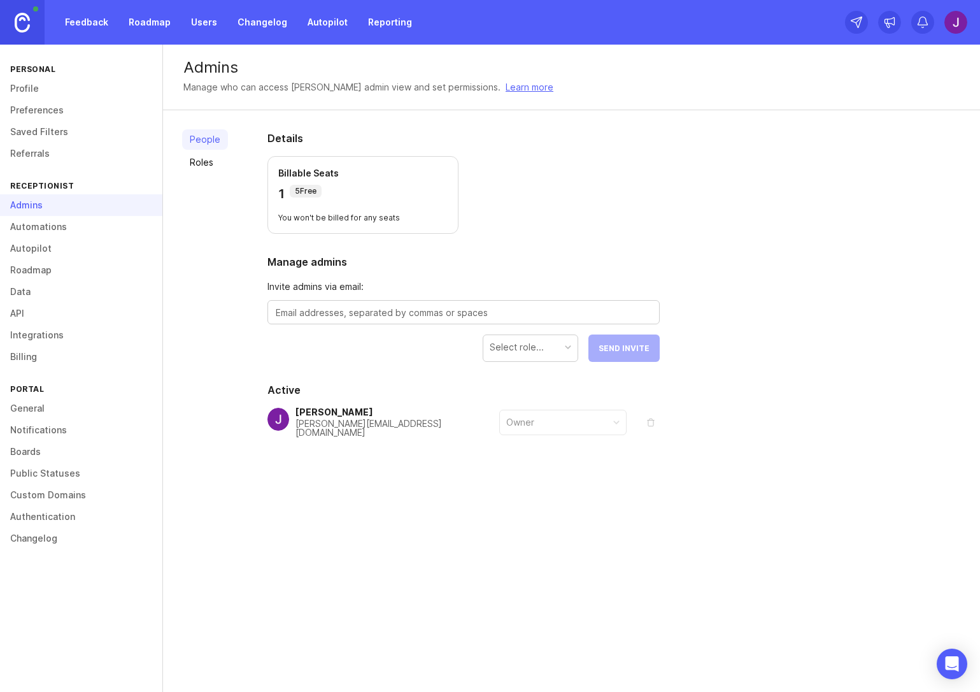
click at [202, 168] on link "Roles" at bounding box center [205, 162] width 46 height 20
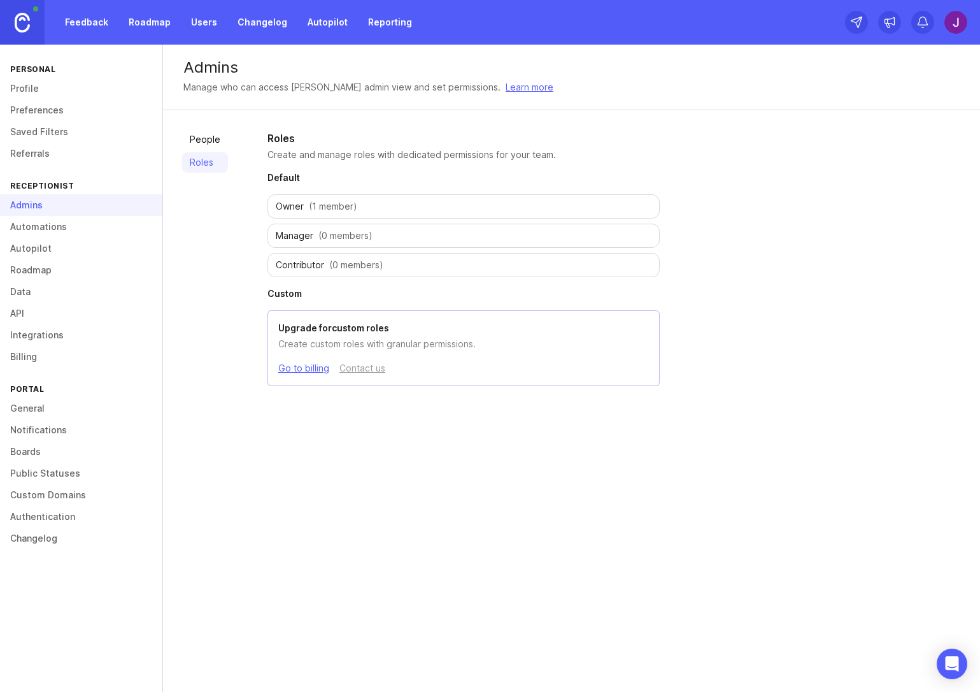
click at [97, 134] on link "Saved Filters" at bounding box center [81, 132] width 162 height 22
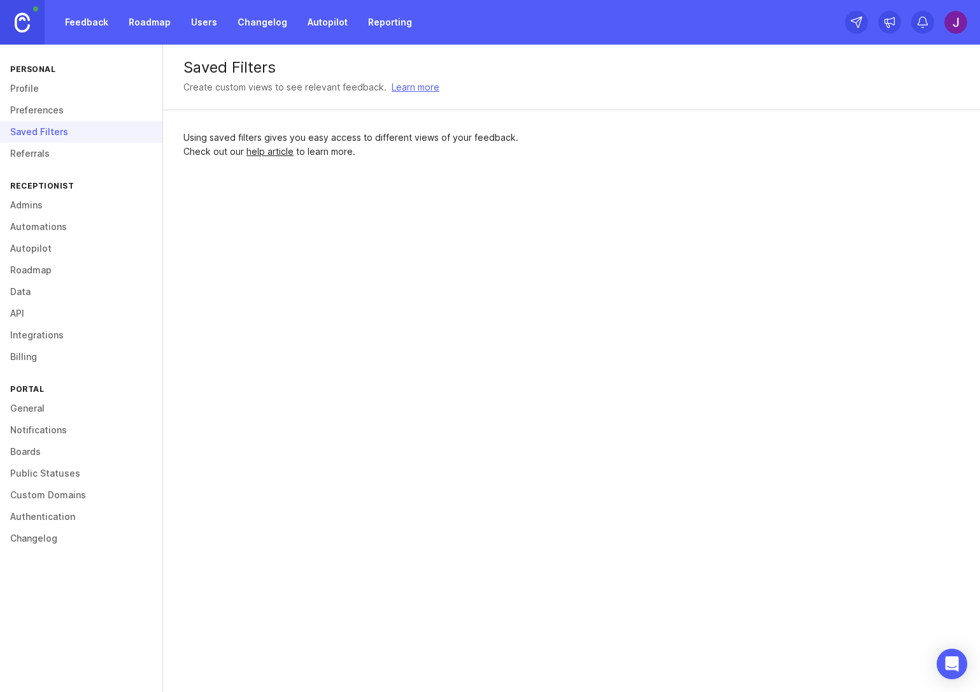
click at [82, 143] on link "Referrals" at bounding box center [81, 154] width 162 height 22
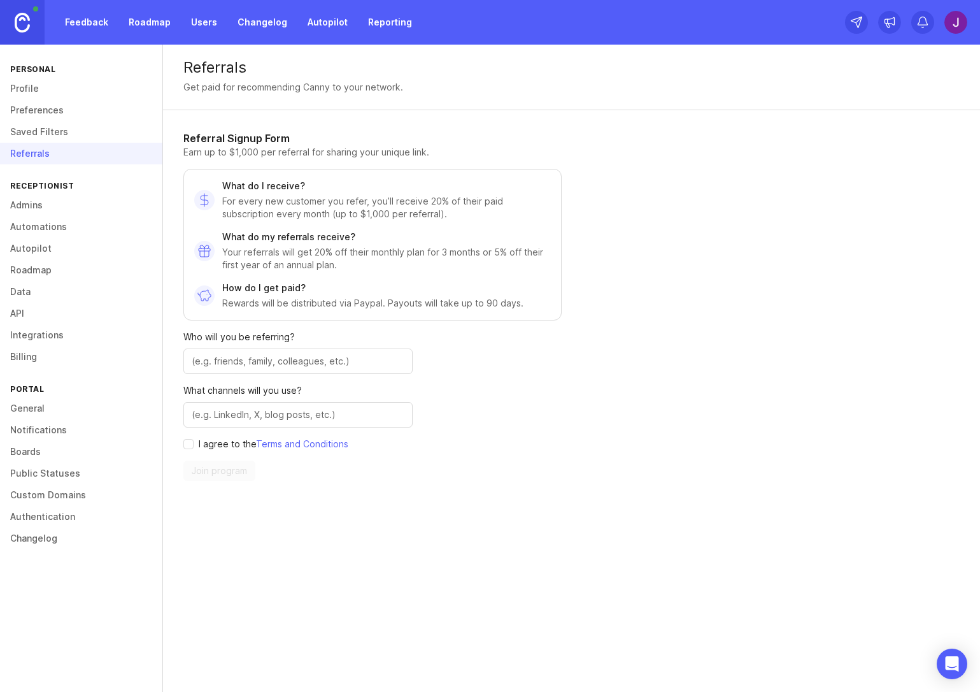
click at [54, 101] on link "Preferences" at bounding box center [81, 110] width 162 height 22
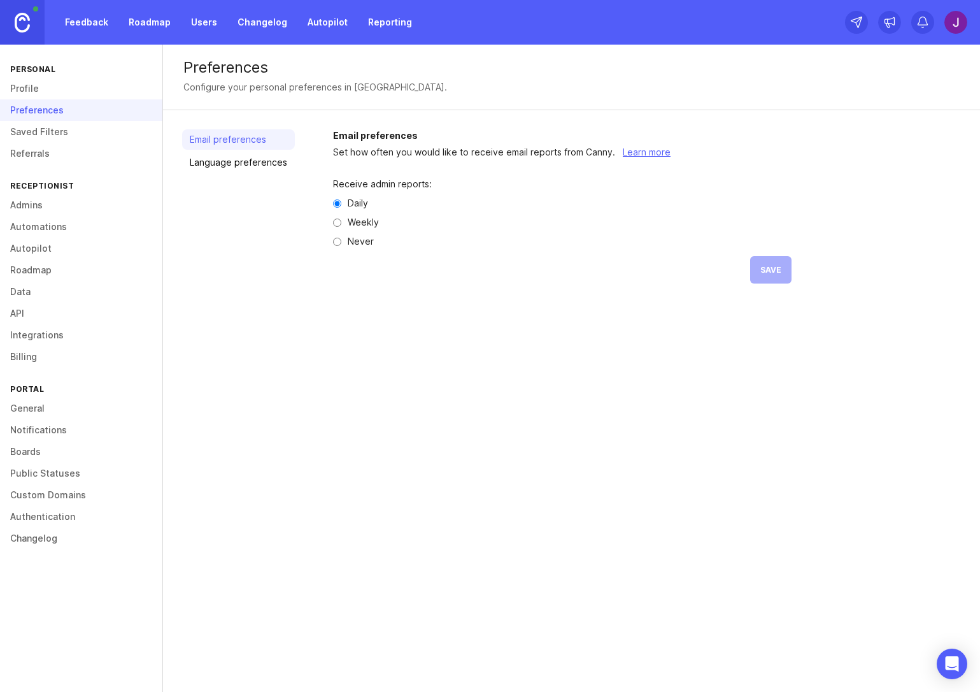
click at [63, 130] on link "Saved Filters" at bounding box center [81, 132] width 162 height 22
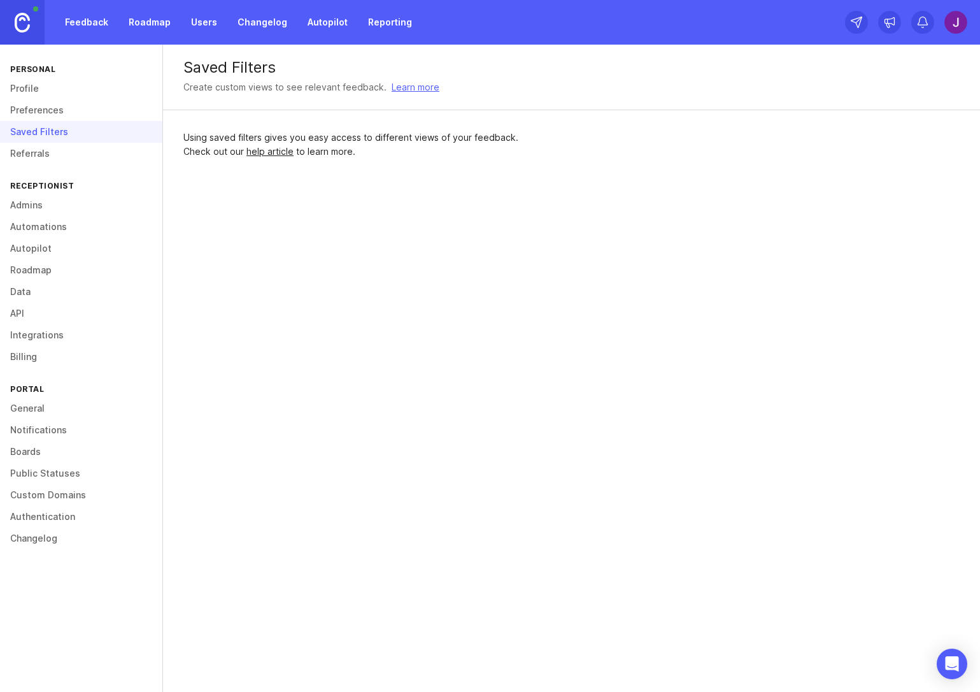
click at [52, 89] on link "Profile" at bounding box center [81, 89] width 162 height 22
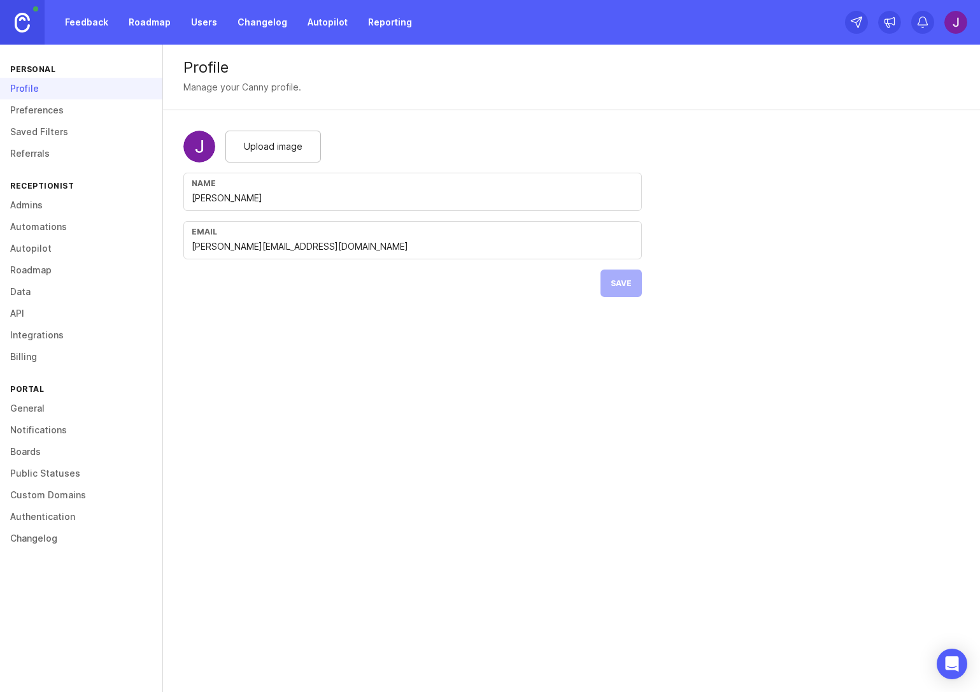
click at [132, 13] on link "Roadmap" at bounding box center [149, 22] width 57 height 23
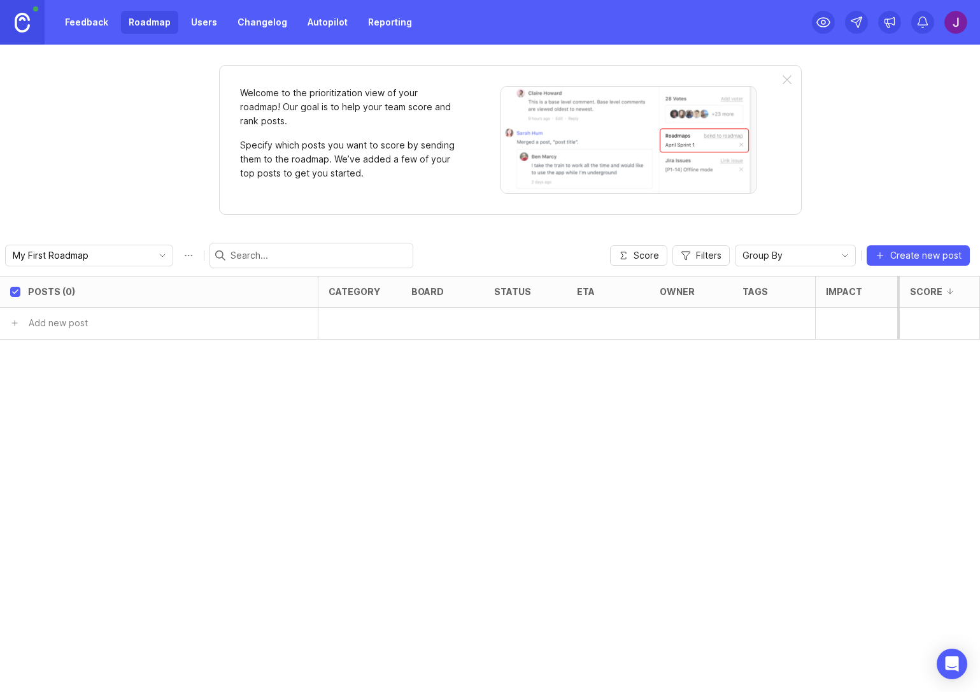
click at [217, 26] on link "Users" at bounding box center [203, 22] width 41 height 23
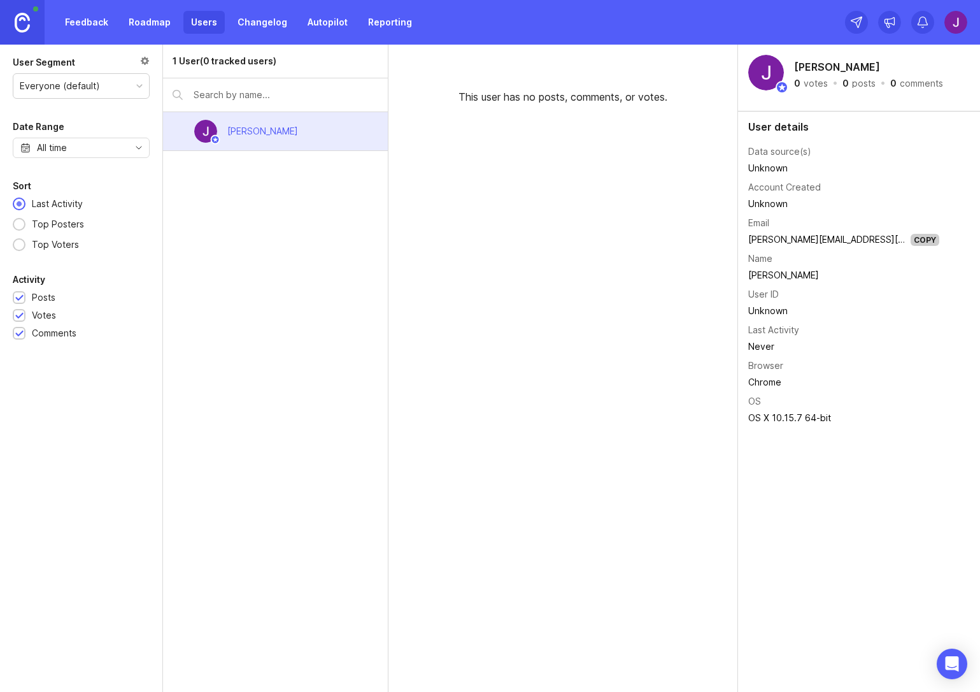
click at [262, 29] on link "Changelog" at bounding box center [262, 22] width 65 height 23
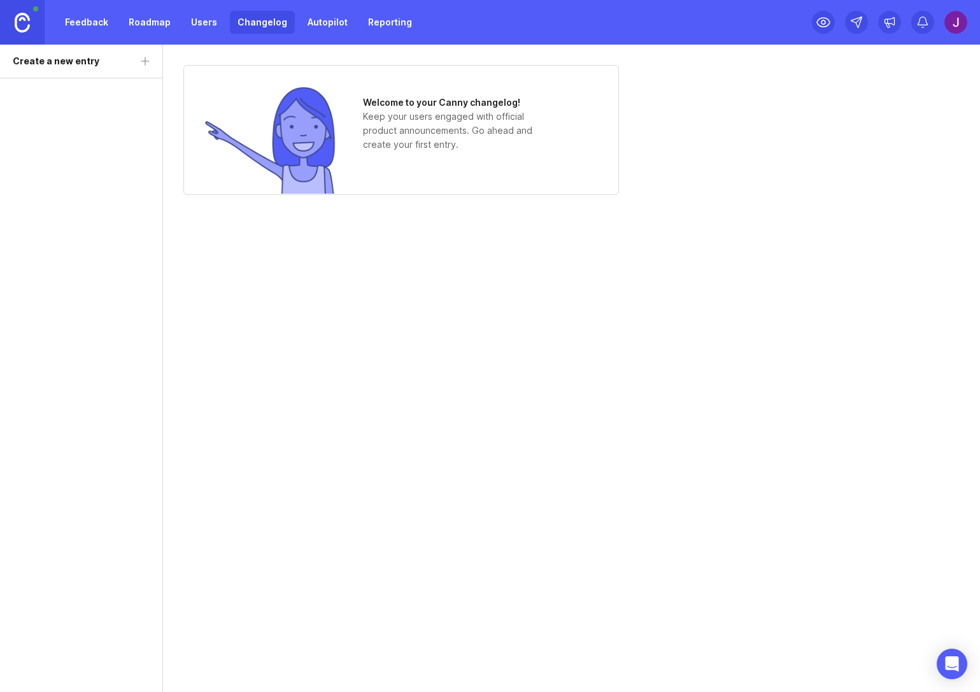
click at [105, 24] on link "Feedback" at bounding box center [86, 22] width 59 height 23
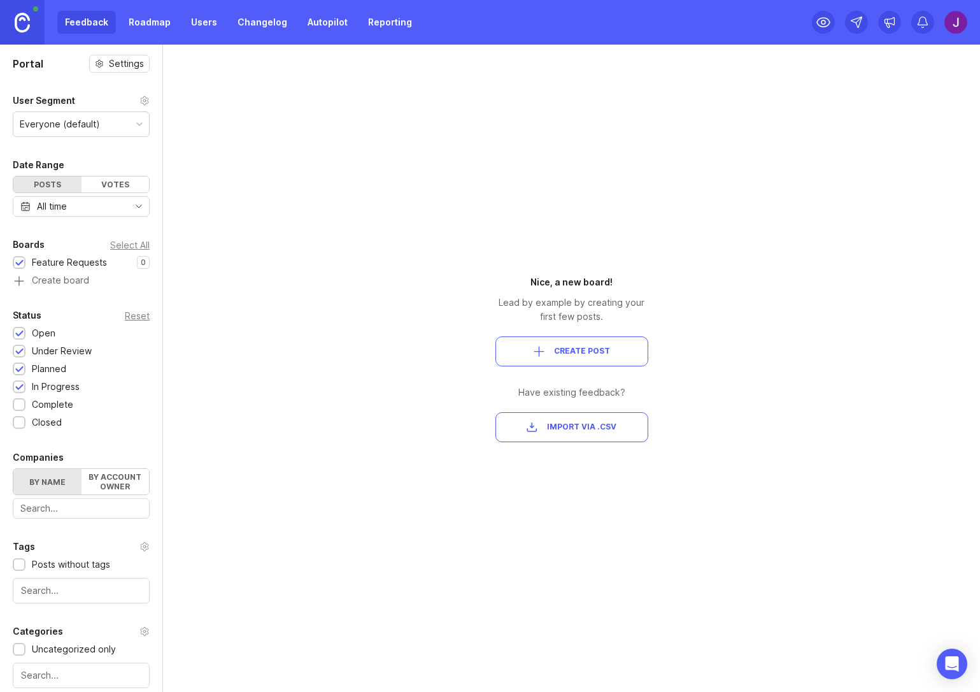
click at [268, 27] on link "Changelog" at bounding box center [262, 22] width 65 height 23
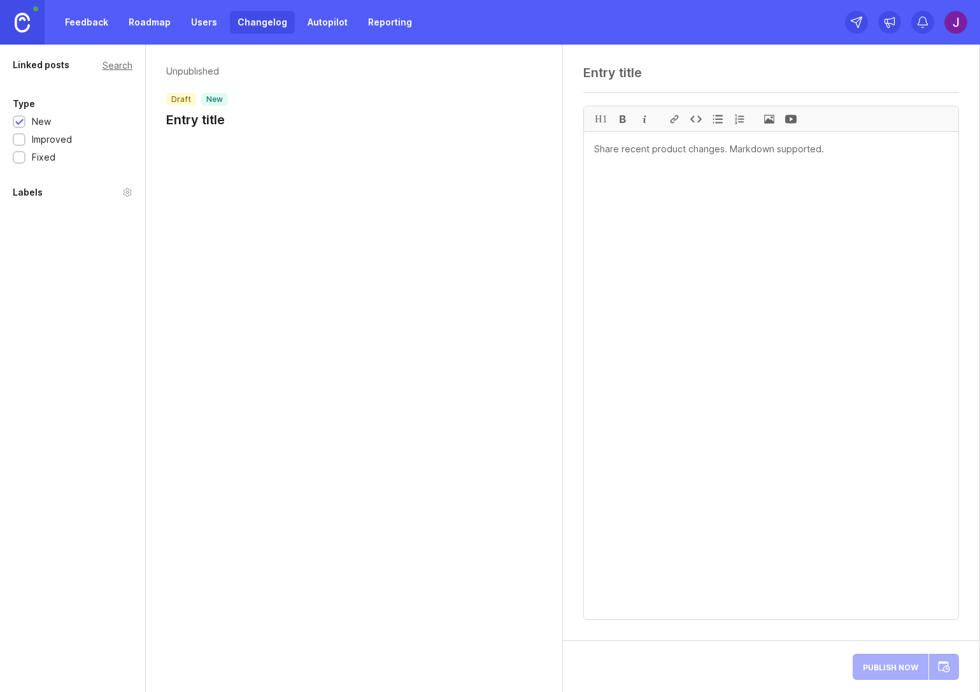
click at [394, 28] on link "Reporting" at bounding box center [389, 22] width 59 height 23
